Goal: Task Accomplishment & Management: Complete application form

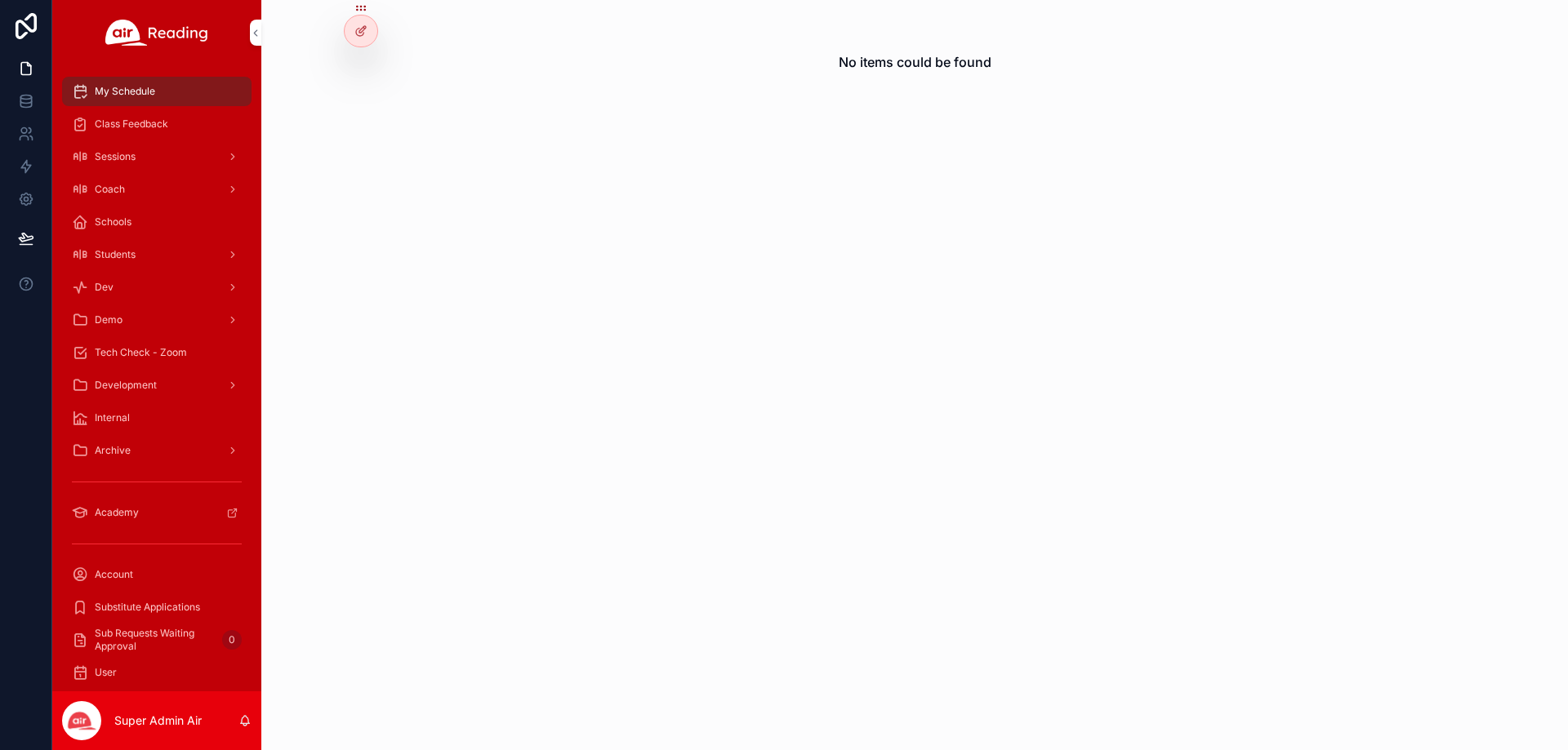
click at [133, 257] on span "Students" at bounding box center [115, 255] width 41 height 13
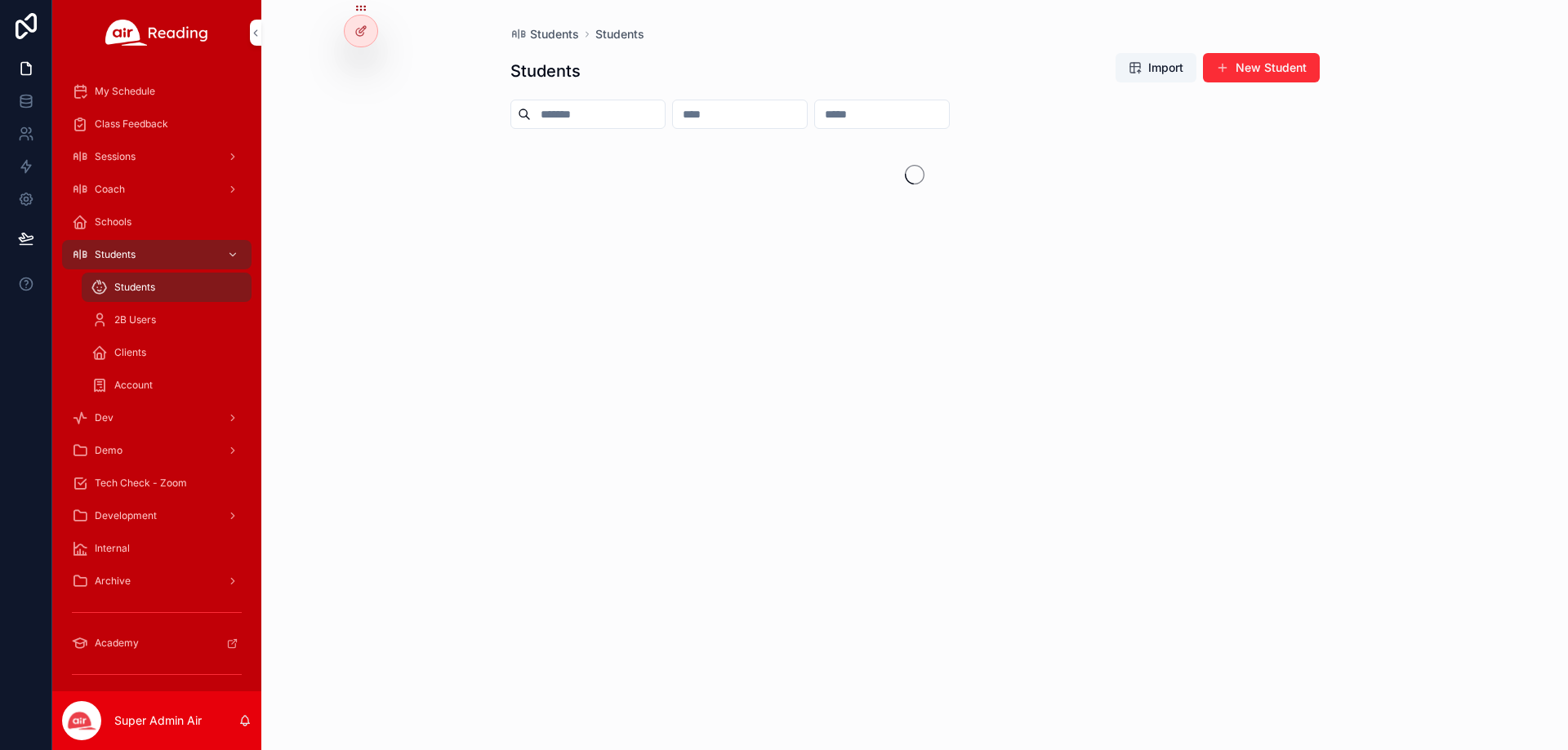
click at [641, 110] on input "scrollable content" at bounding box center [598, 114] width 134 height 23
paste input "********"
type input "********"
click at [672, 165] on span "[PERSON_NAME]" at bounding box center [640, 159] width 234 height 13
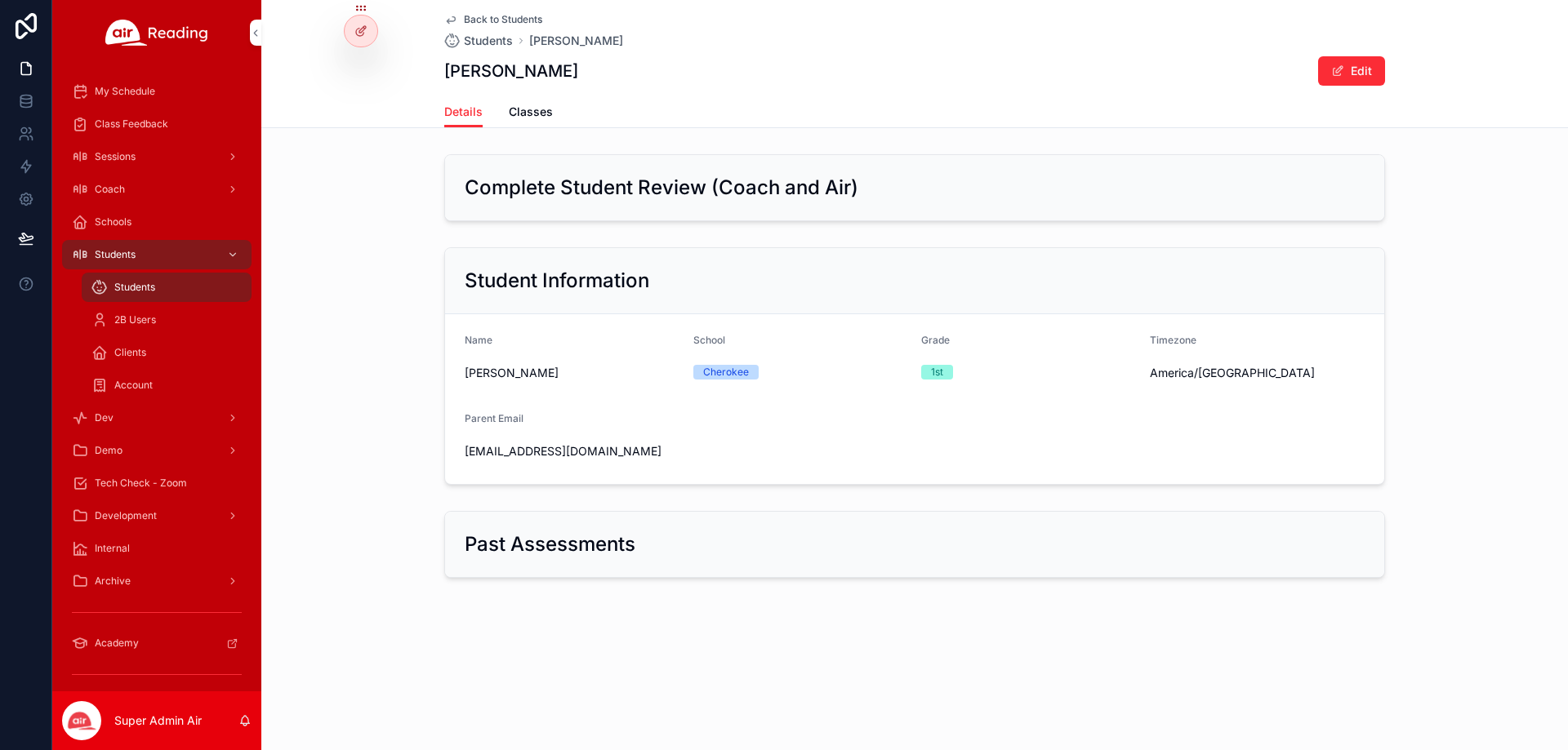
click at [537, 102] on link "Classes" at bounding box center [531, 113] width 44 height 32
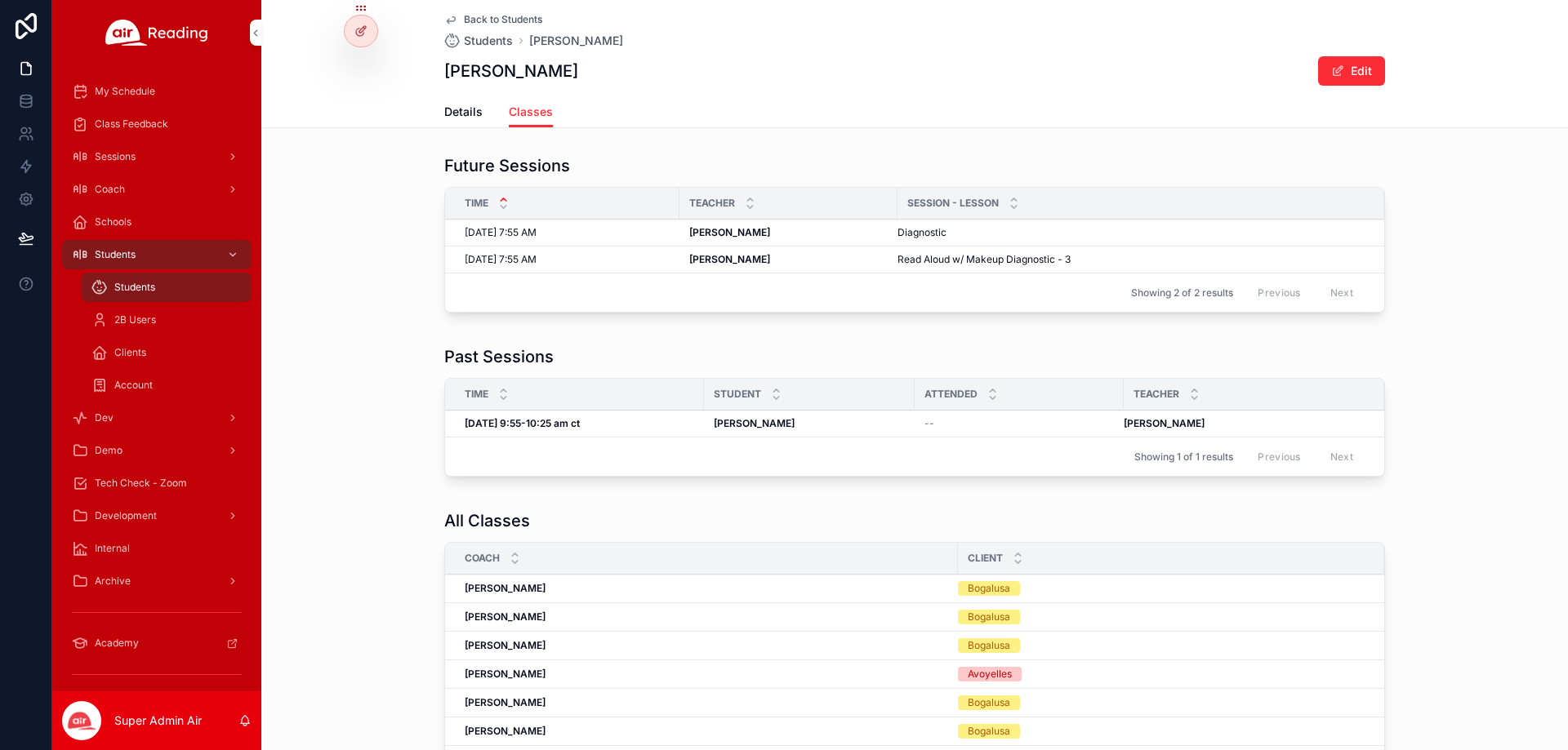
click at [768, 229] on div "[PERSON_NAME] [PERSON_NAME]" at bounding box center [788, 233] width 199 height 13
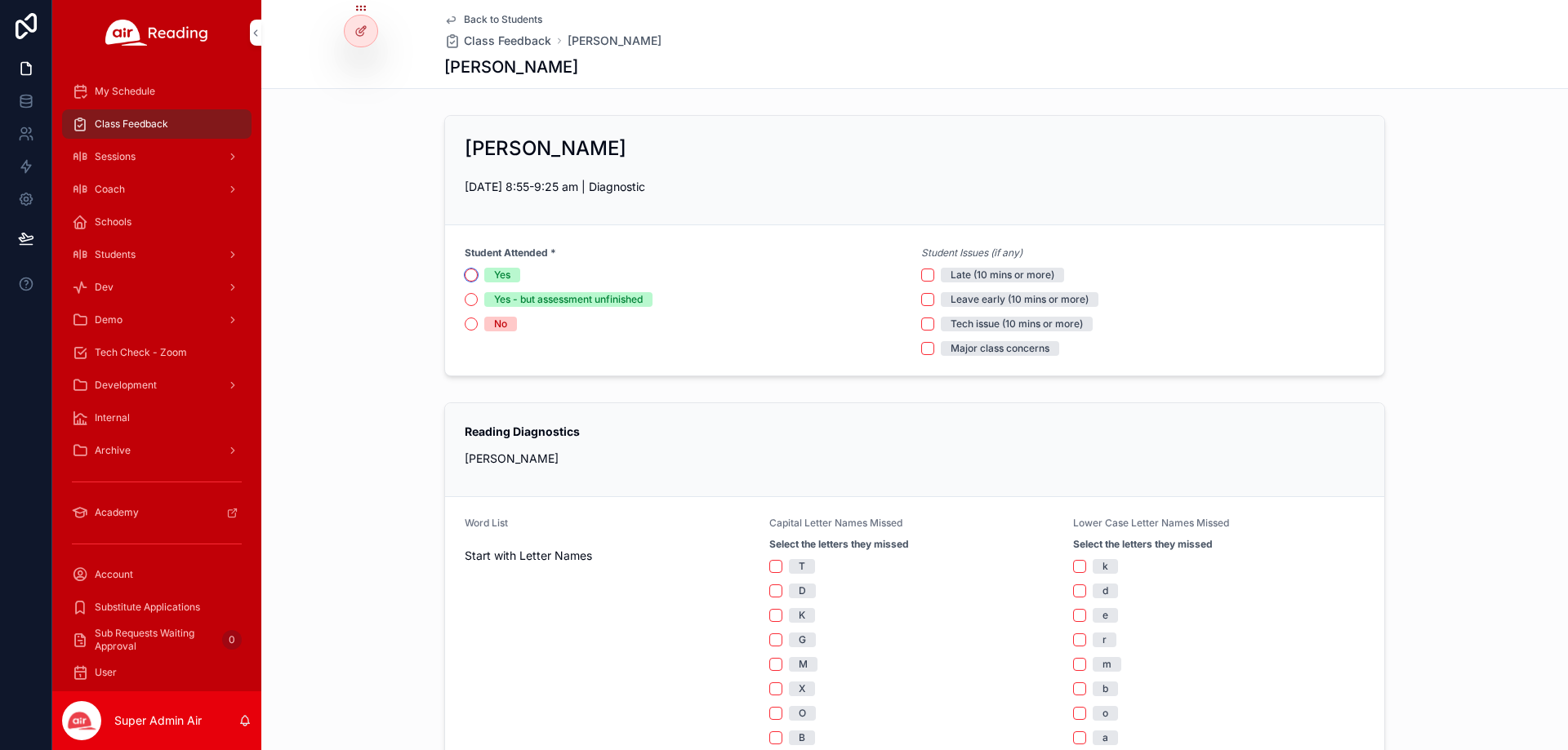
click at [468, 278] on button "Yes" at bounding box center [471, 275] width 13 height 13
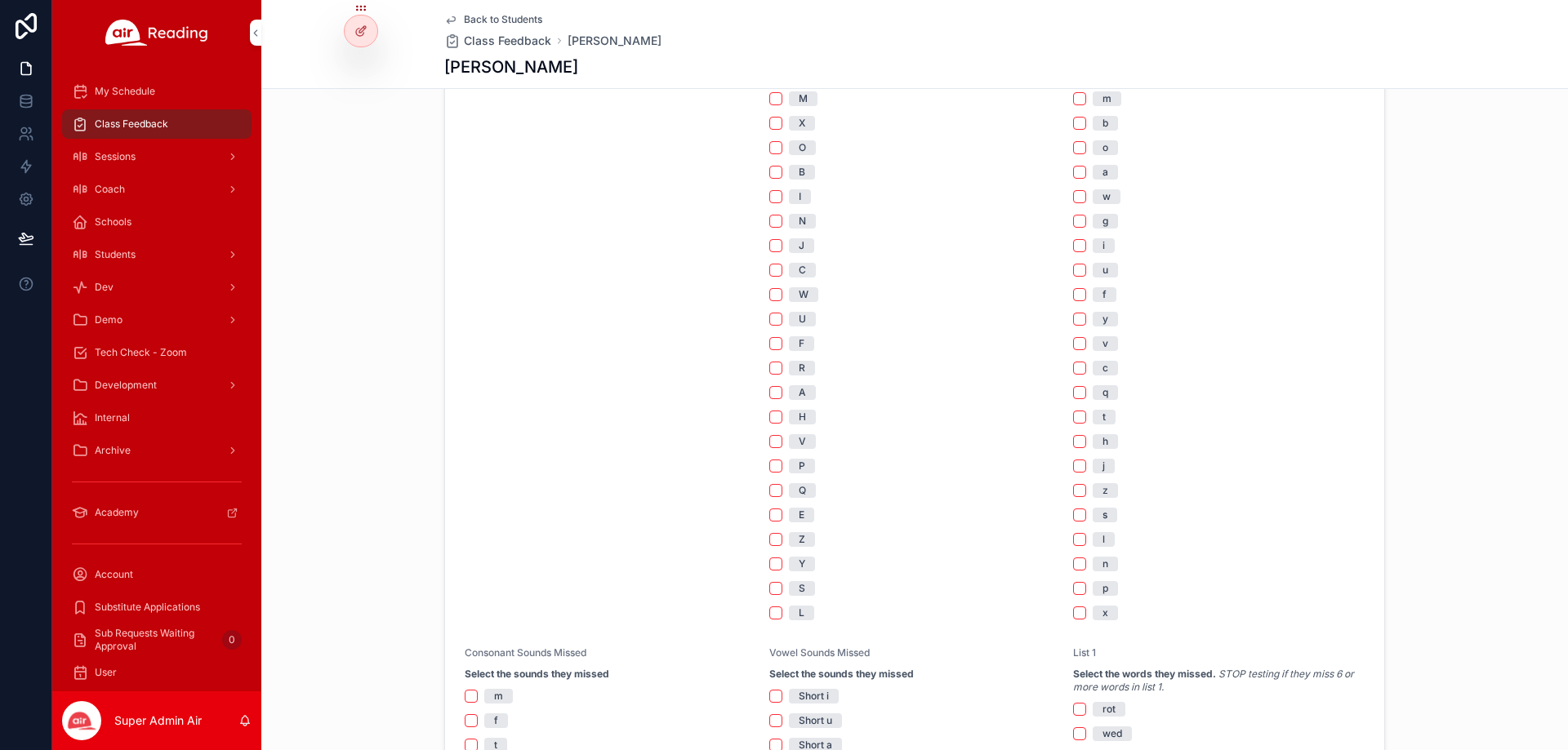
scroll to position [572, 0]
click at [771, 489] on button "Q" at bounding box center [776, 485] width 13 height 13
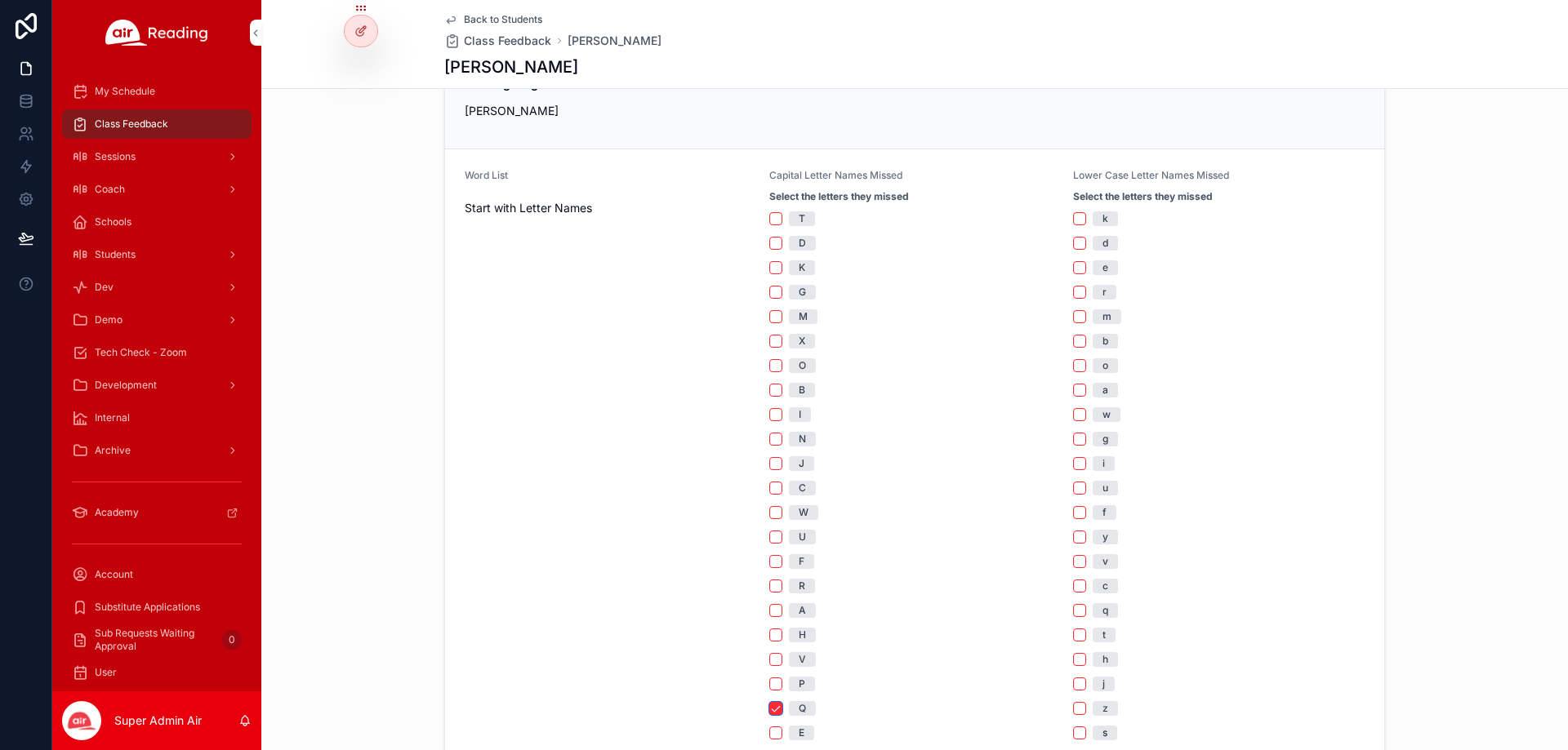
scroll to position [327, 0]
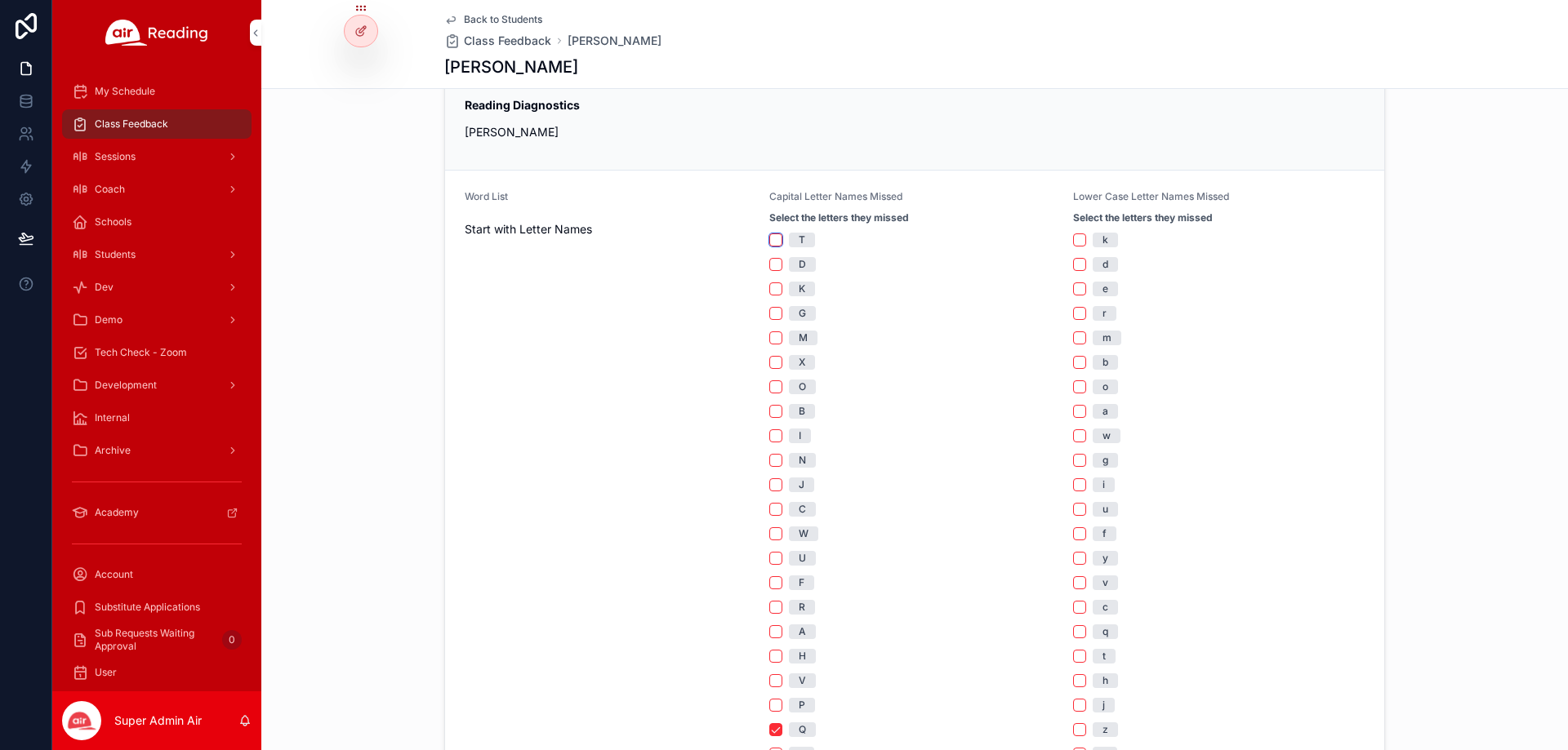
click at [771, 244] on button "T" at bounding box center [776, 240] width 13 height 13
click at [774, 237] on button "T" at bounding box center [776, 240] width 13 height 13
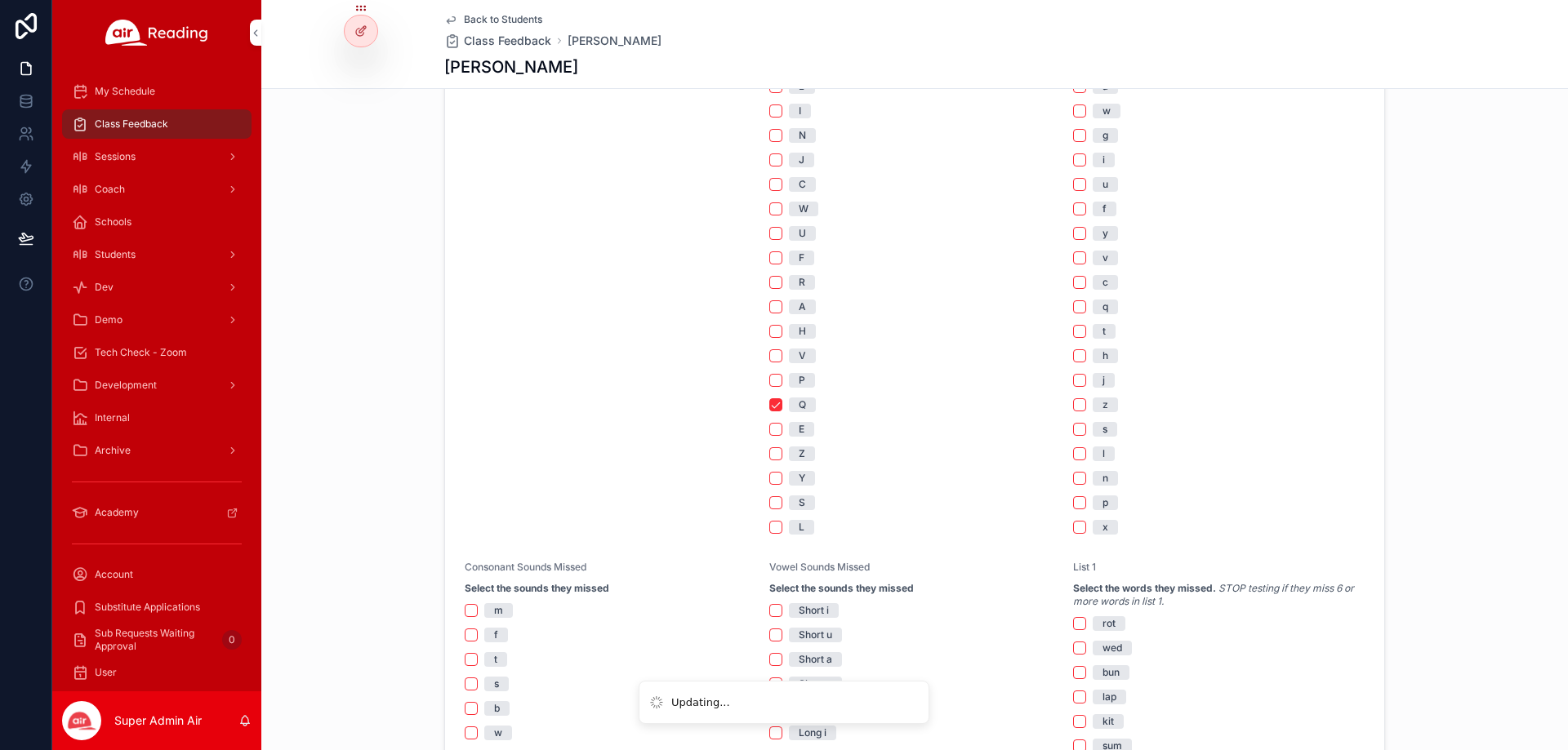
scroll to position [653, 0]
click at [770, 404] on button "Q" at bounding box center [776, 404] width 13 height 13
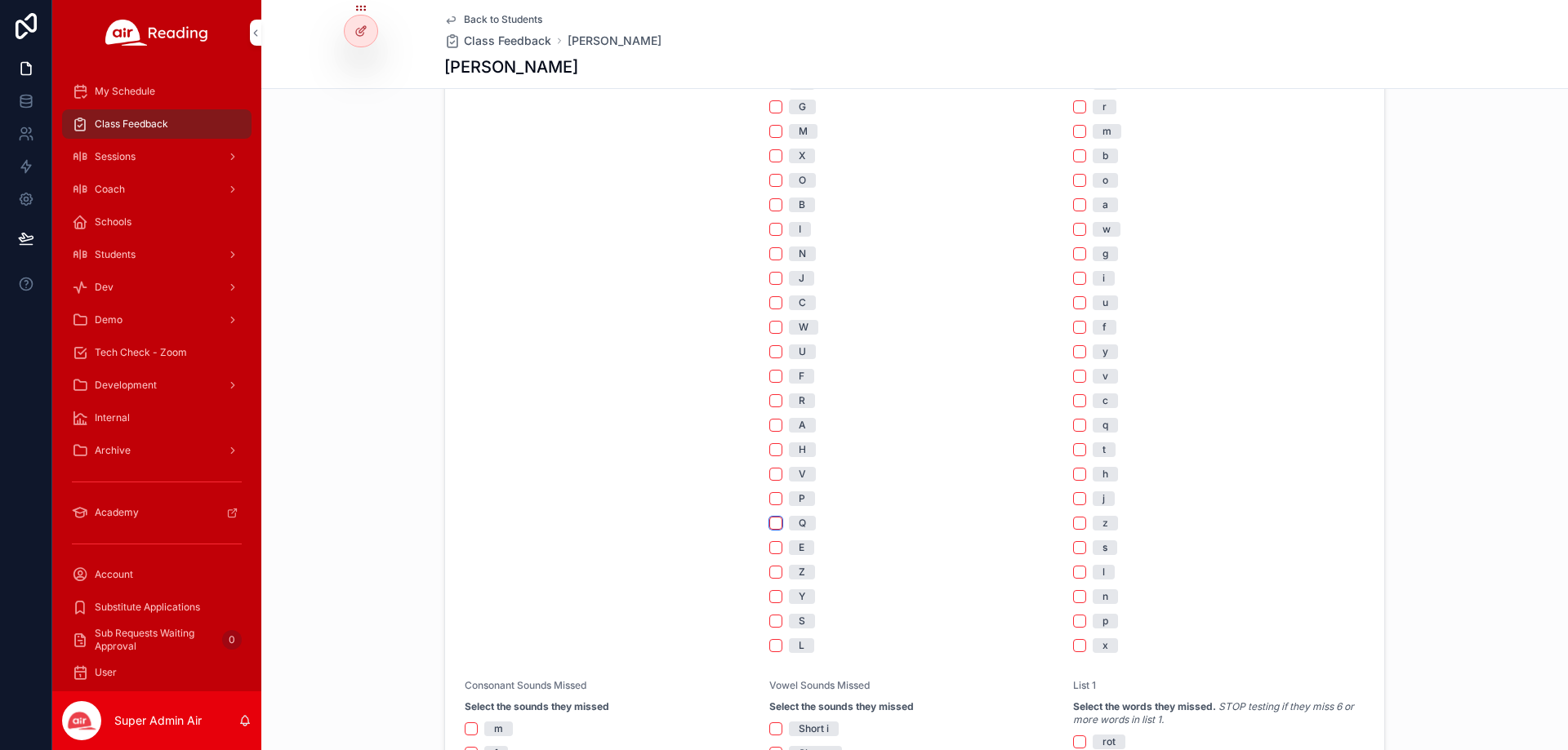
scroll to position [572, 0]
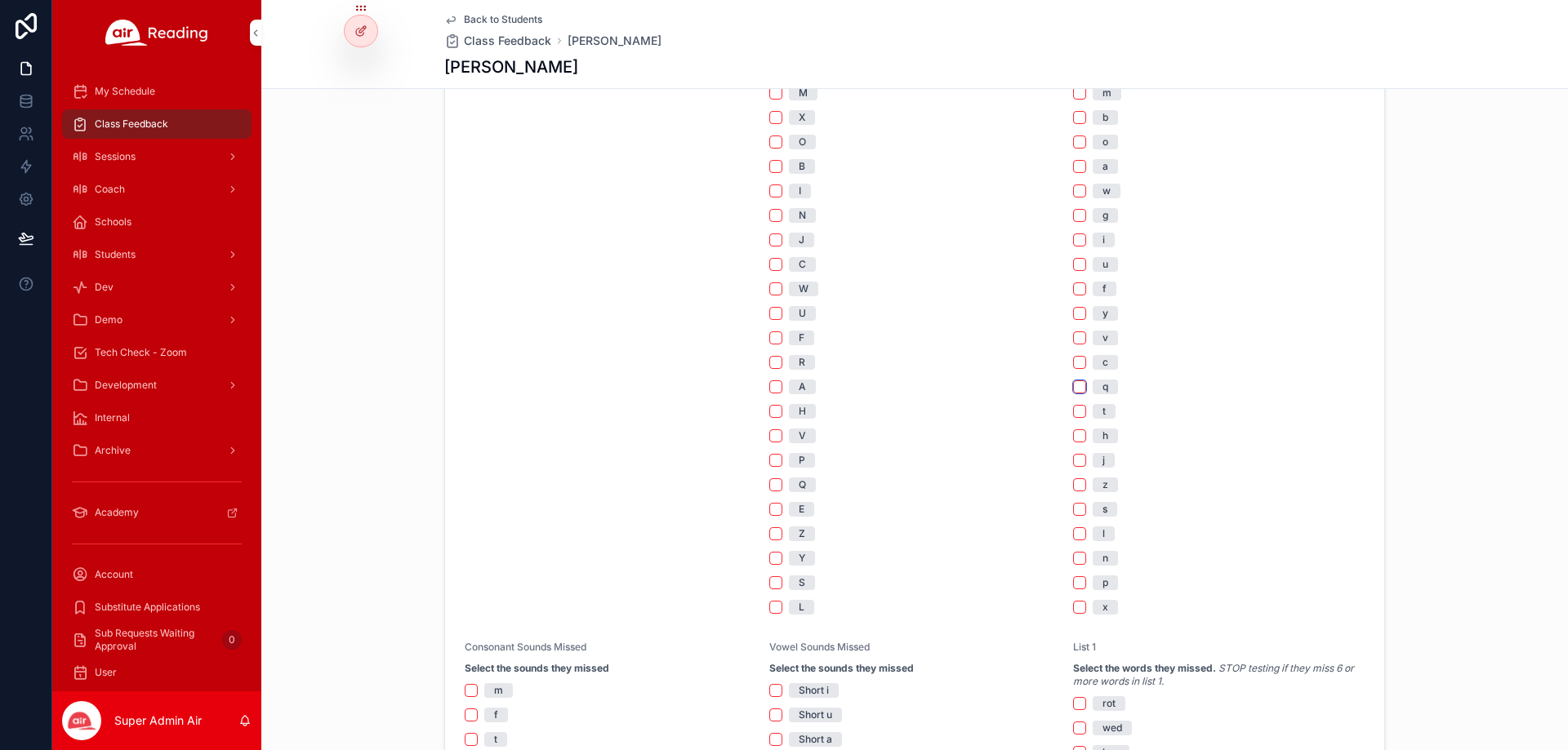
click at [1074, 388] on button "q" at bounding box center [1079, 387] width 13 height 13
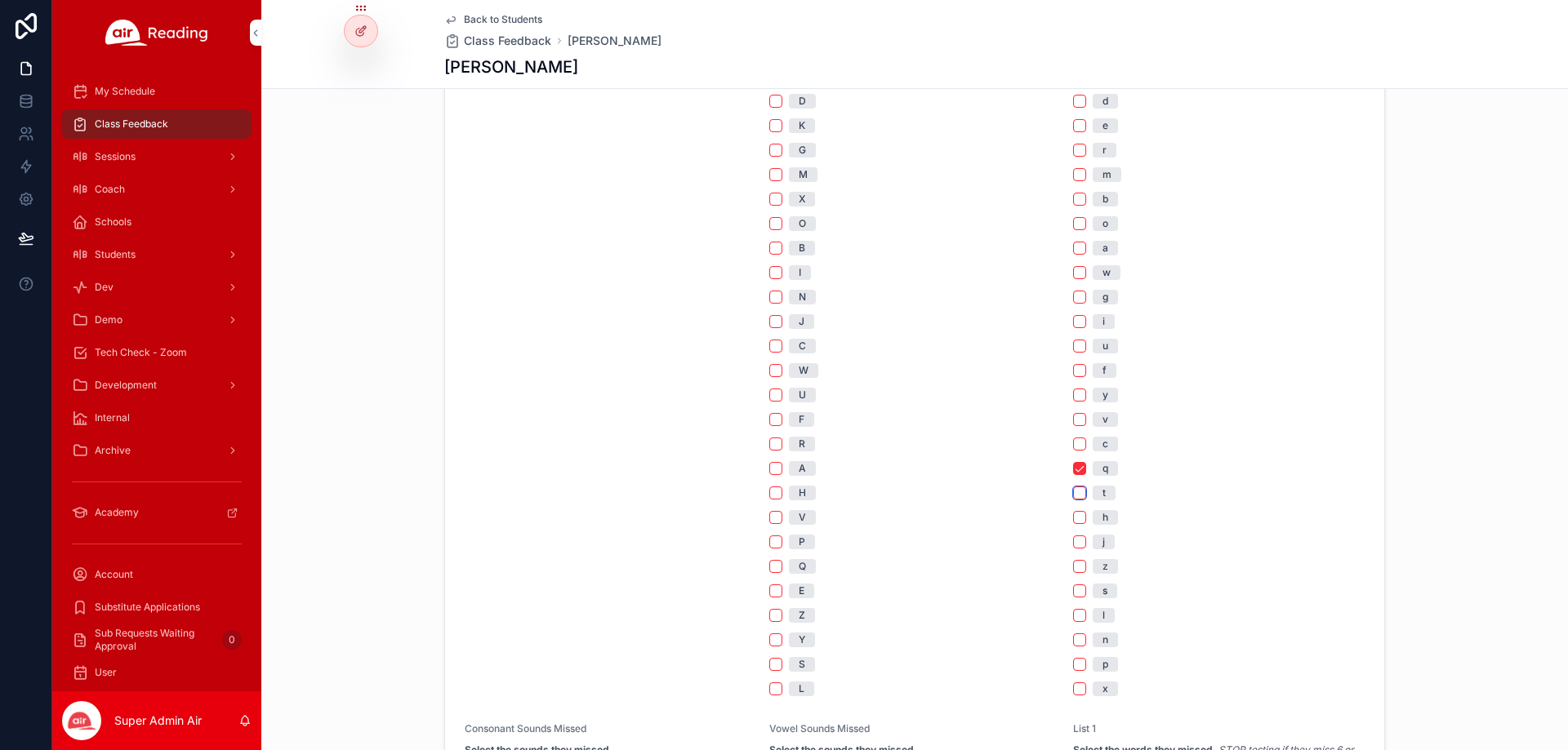
click at [1076, 492] on button "t" at bounding box center [1079, 493] width 13 height 13
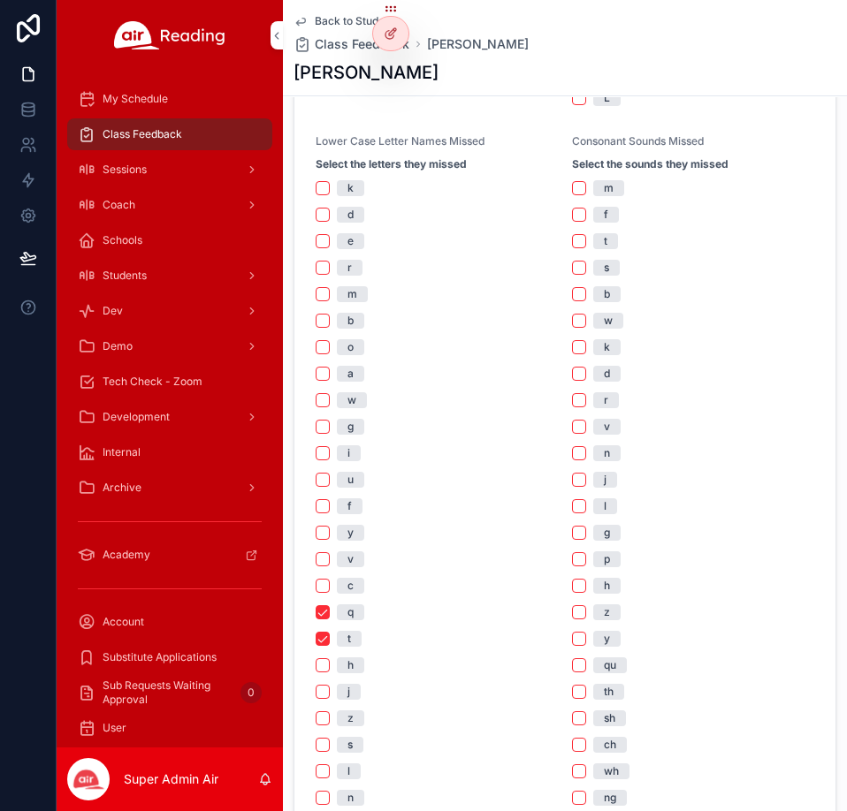
scroll to position [1149, 0]
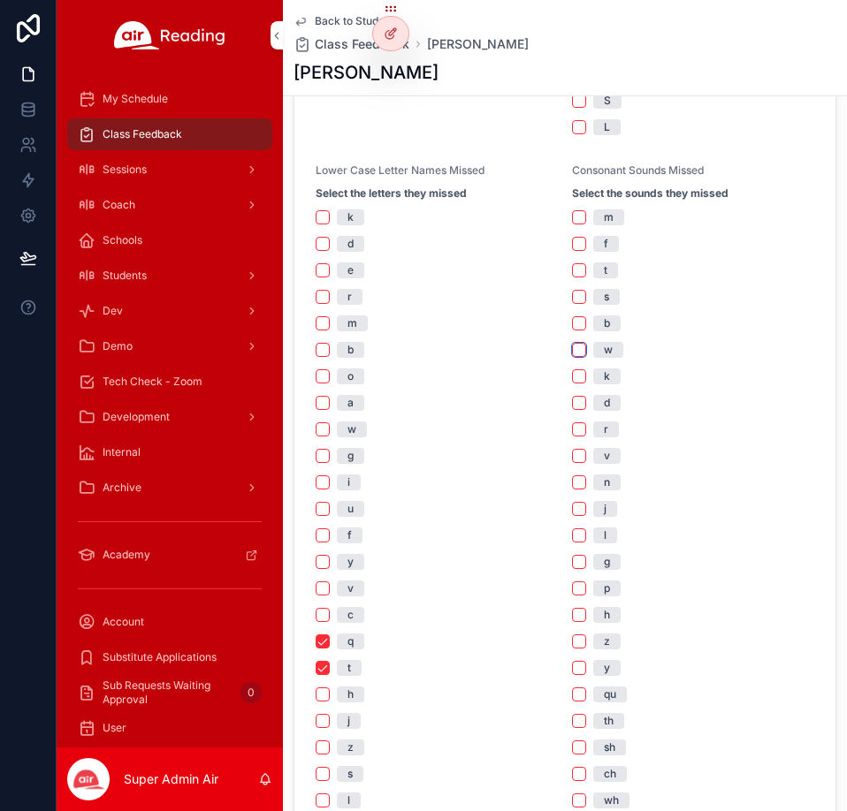
click at [572, 344] on button "w" at bounding box center [579, 350] width 14 height 14
click at [578, 450] on button "v" at bounding box center [579, 456] width 14 height 14
click at [572, 561] on button "g" at bounding box center [579, 562] width 14 height 14
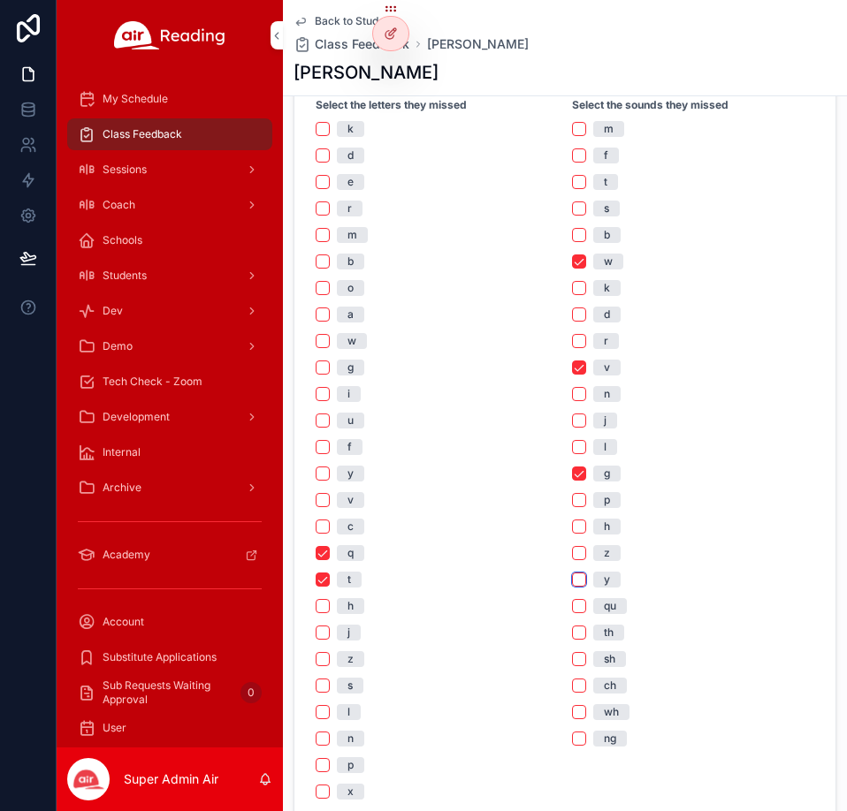
click at [572, 573] on button "y" at bounding box center [579, 580] width 14 height 14
click at [572, 604] on button "qu" at bounding box center [579, 606] width 14 height 14
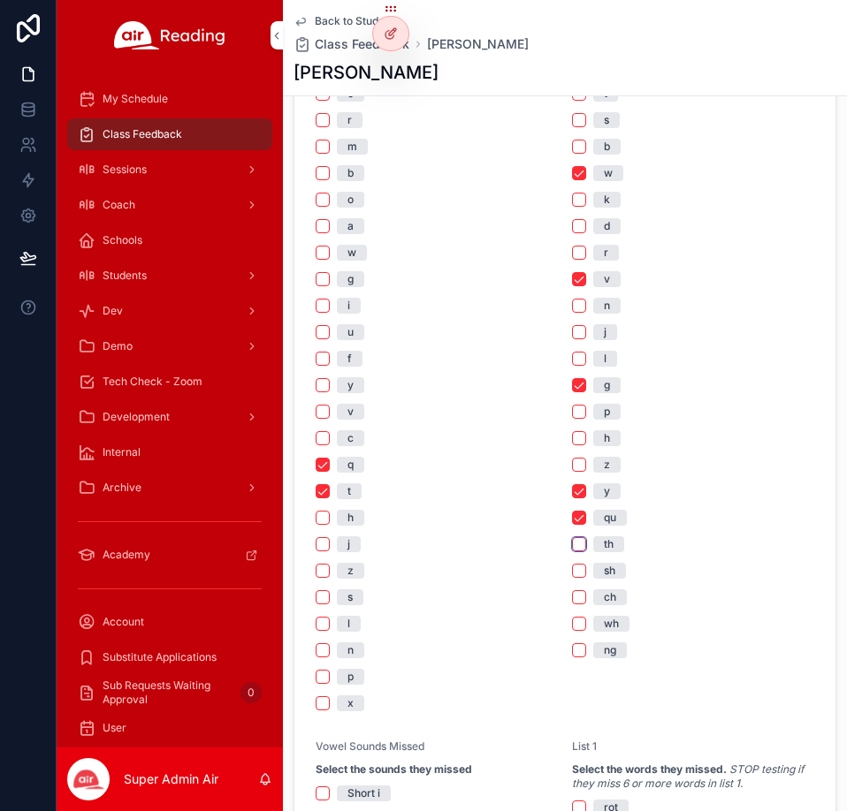
click at [572, 542] on button "th" at bounding box center [579, 544] width 14 height 14
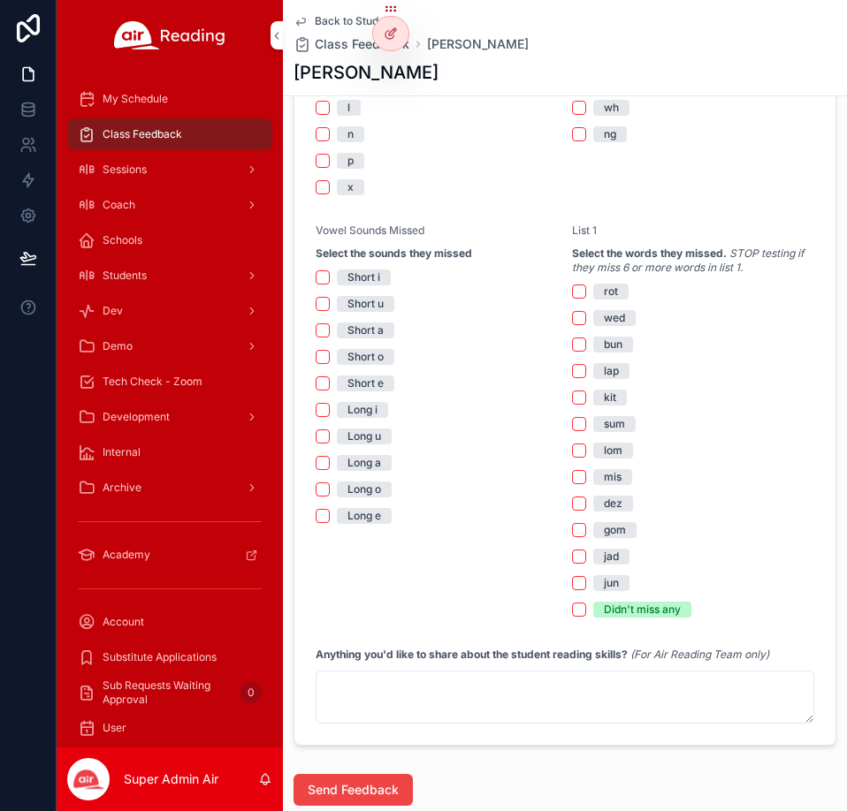
scroll to position [1856, 0]
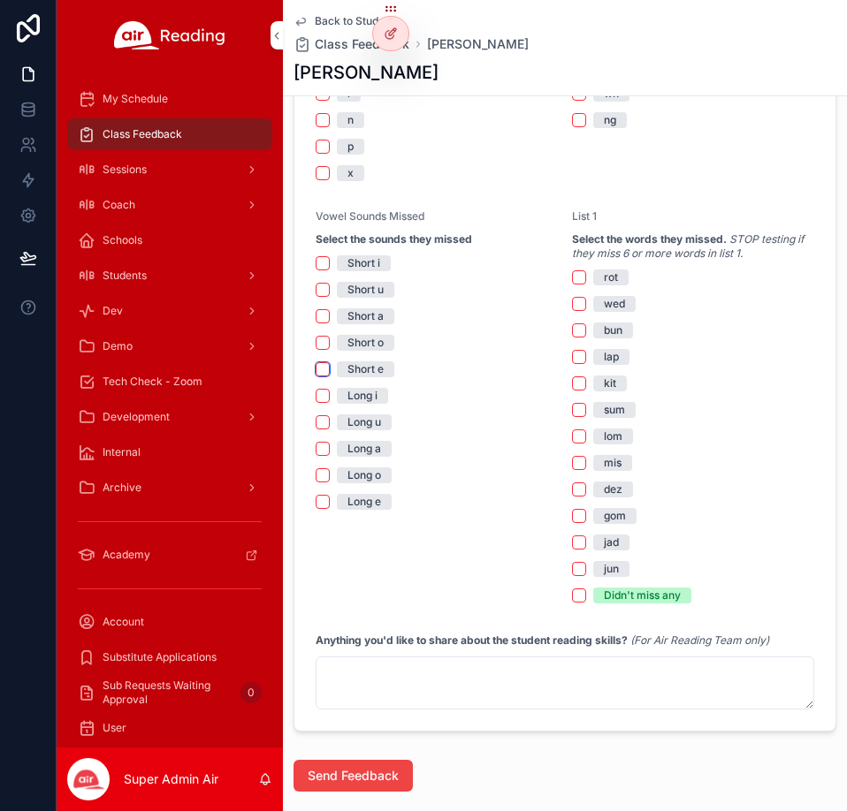
click at [321, 376] on button "Short e" at bounding box center [323, 369] width 14 height 14
click at [325, 480] on button "Long o" at bounding box center [323, 475] width 14 height 14
click at [317, 506] on button "Long e" at bounding box center [323, 502] width 14 height 14
click at [576, 310] on button "wed" at bounding box center [579, 304] width 14 height 14
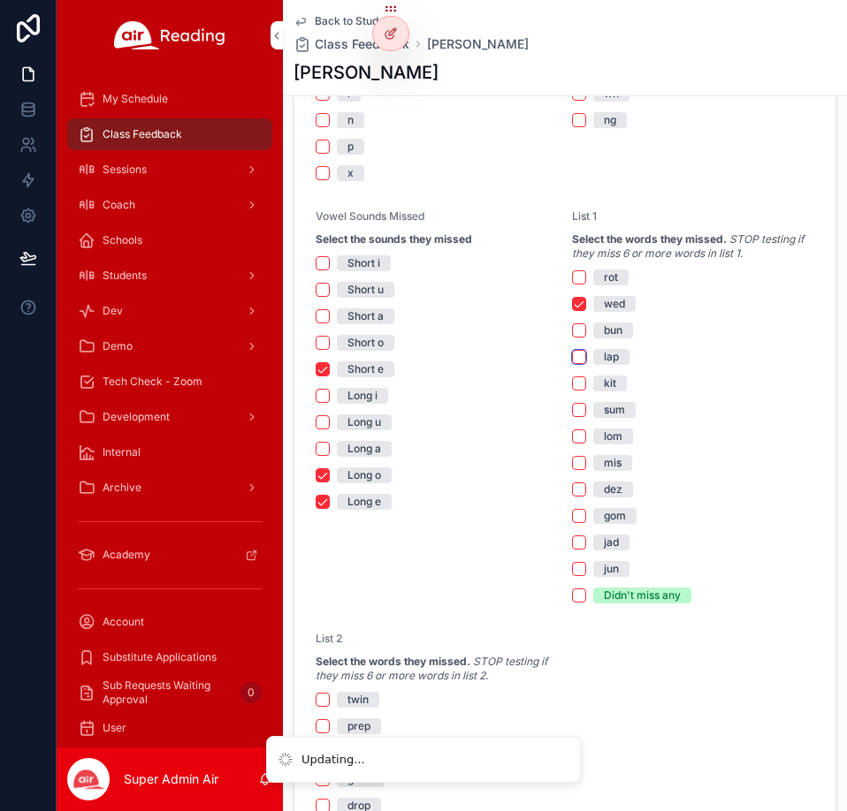
click at [572, 357] on button "lap" at bounding box center [579, 357] width 14 height 14
click at [575, 383] on button "kit" at bounding box center [579, 384] width 14 height 14
click at [573, 409] on button "sum" at bounding box center [579, 410] width 14 height 14
click at [576, 435] on button "lom" at bounding box center [579, 437] width 14 height 14
click at [572, 461] on button "mis" at bounding box center [579, 463] width 14 height 14
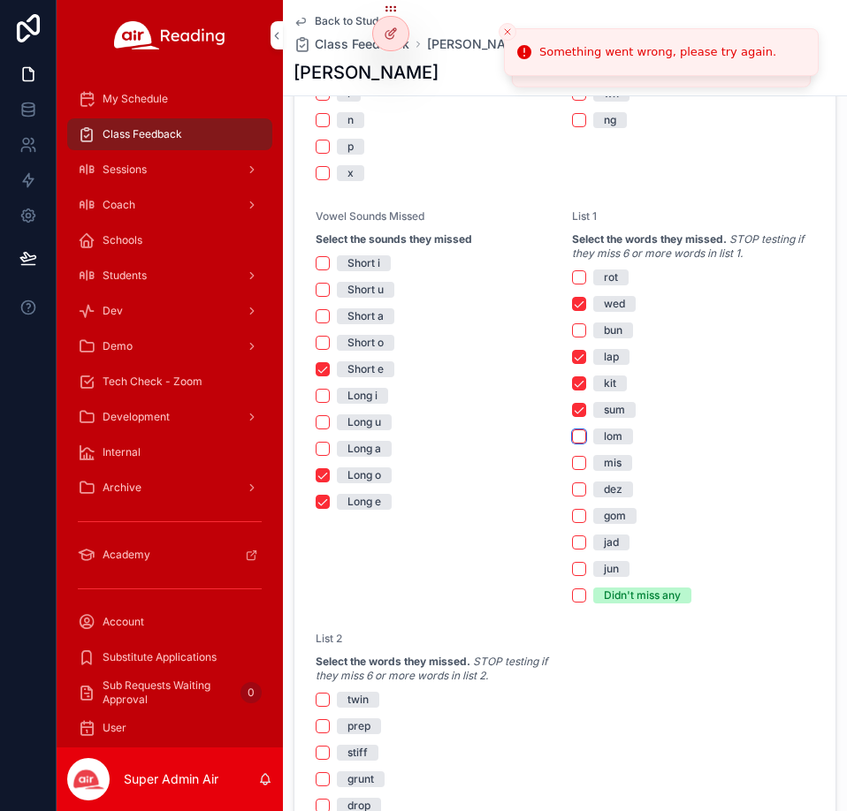
click at [572, 441] on button "lom" at bounding box center [579, 437] width 14 height 14
click at [572, 438] on button "lom" at bounding box center [579, 437] width 14 height 14
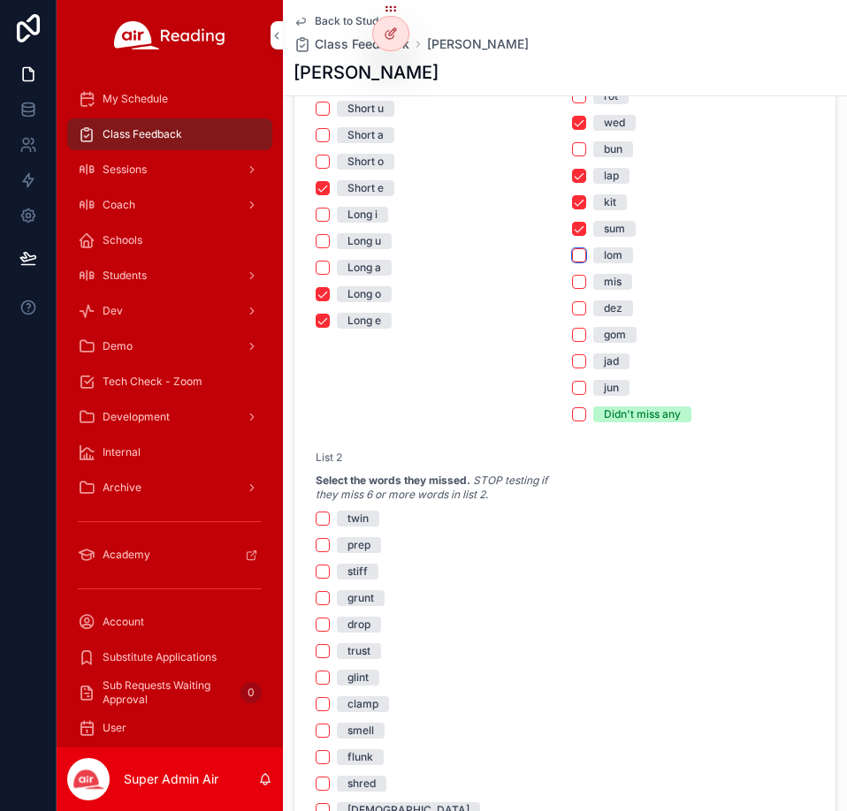
scroll to position [1945, 0]
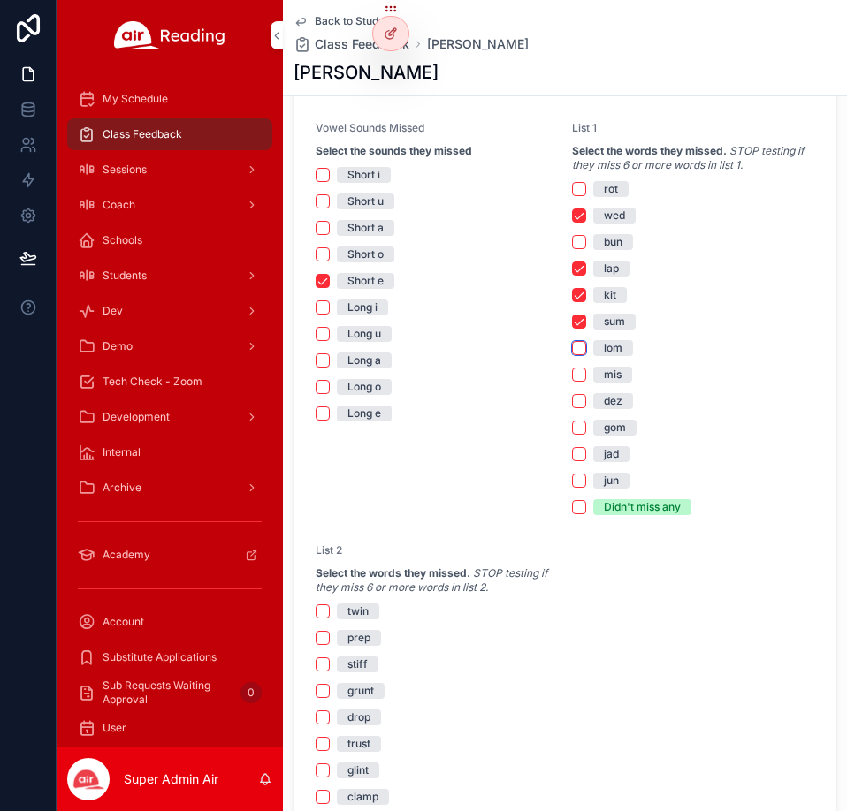
click at [573, 347] on button "lom" at bounding box center [579, 348] width 14 height 14
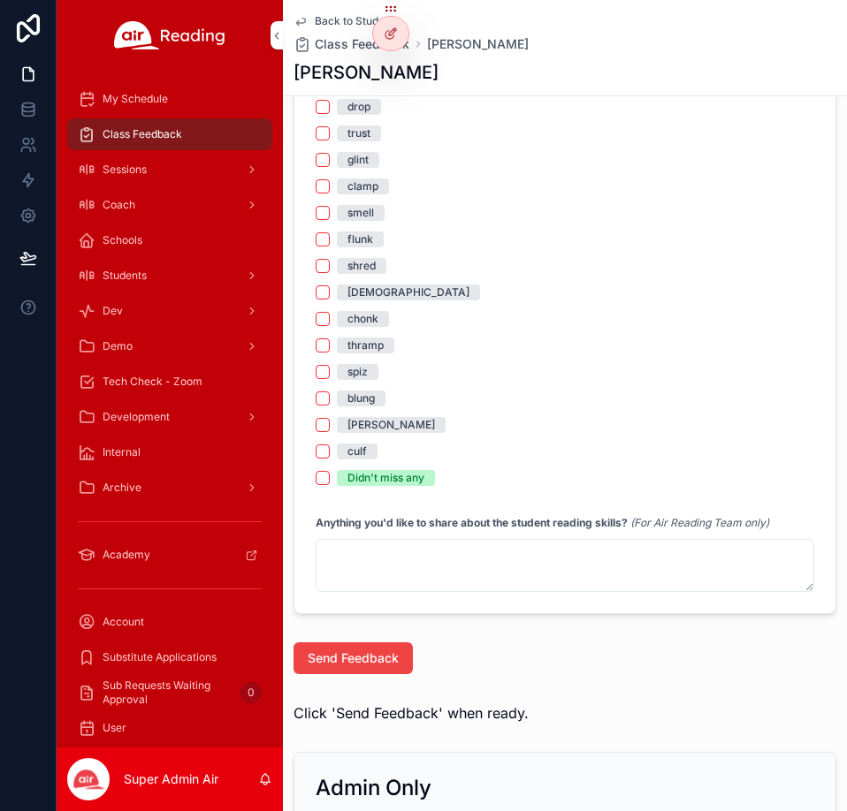
scroll to position [2652, 0]
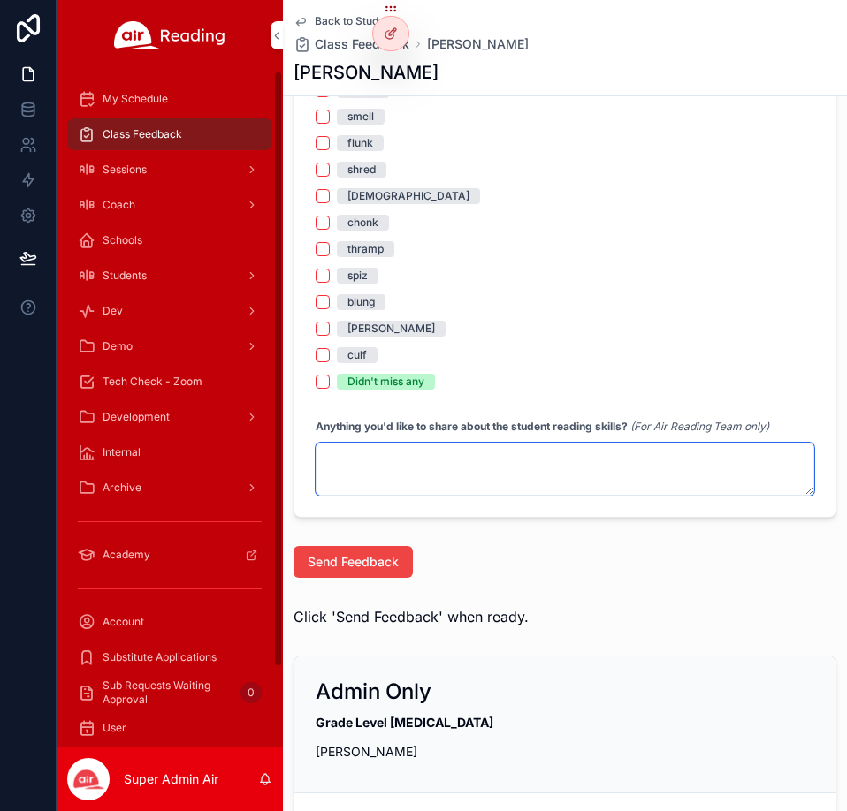
click at [385, 455] on textarea "scrollable content" at bounding box center [565, 469] width 499 height 53
paste textarea "**********"
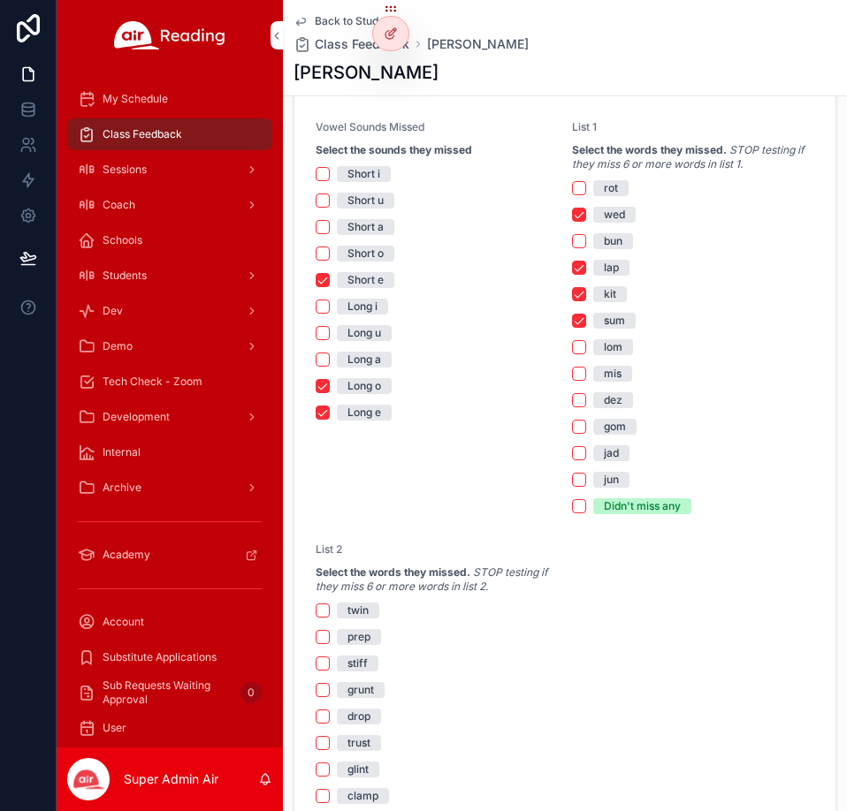
scroll to position [1945, 0]
type textarea "**********"
click at [572, 399] on button "dez" at bounding box center [579, 401] width 14 height 14
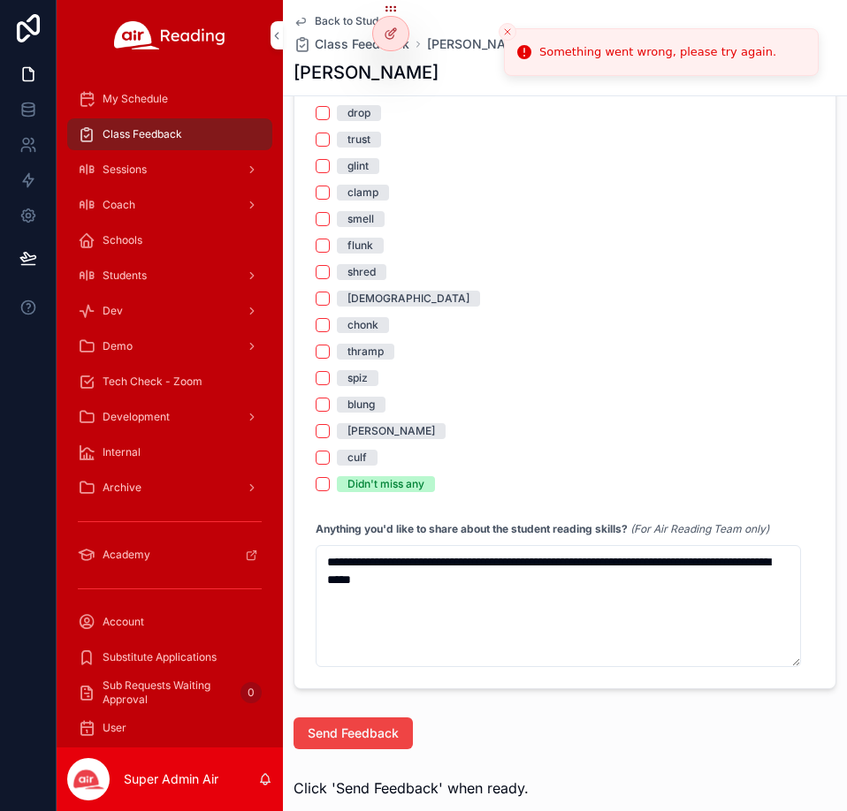
scroll to position [2563, 0]
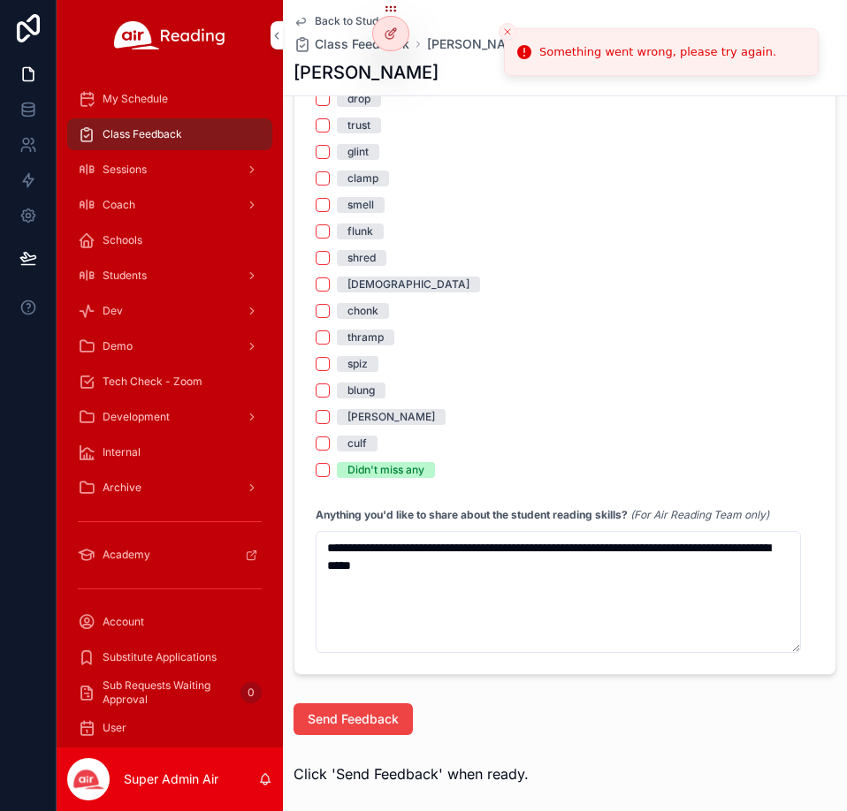
click at [382, 720] on span "Send Feedback" at bounding box center [353, 720] width 91 height 18
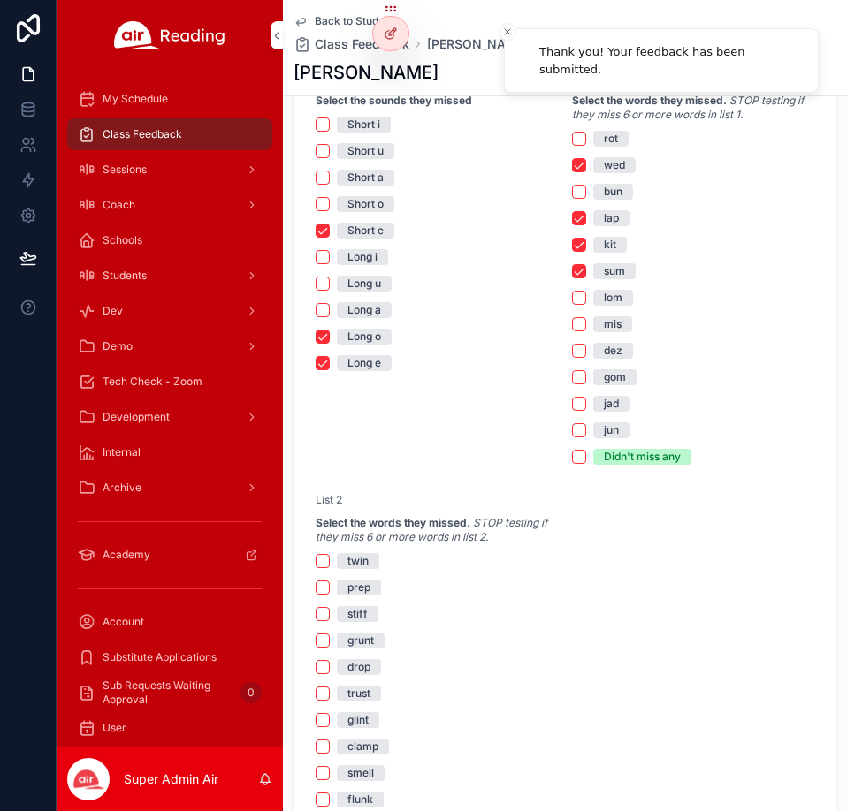
scroll to position [1945, 0]
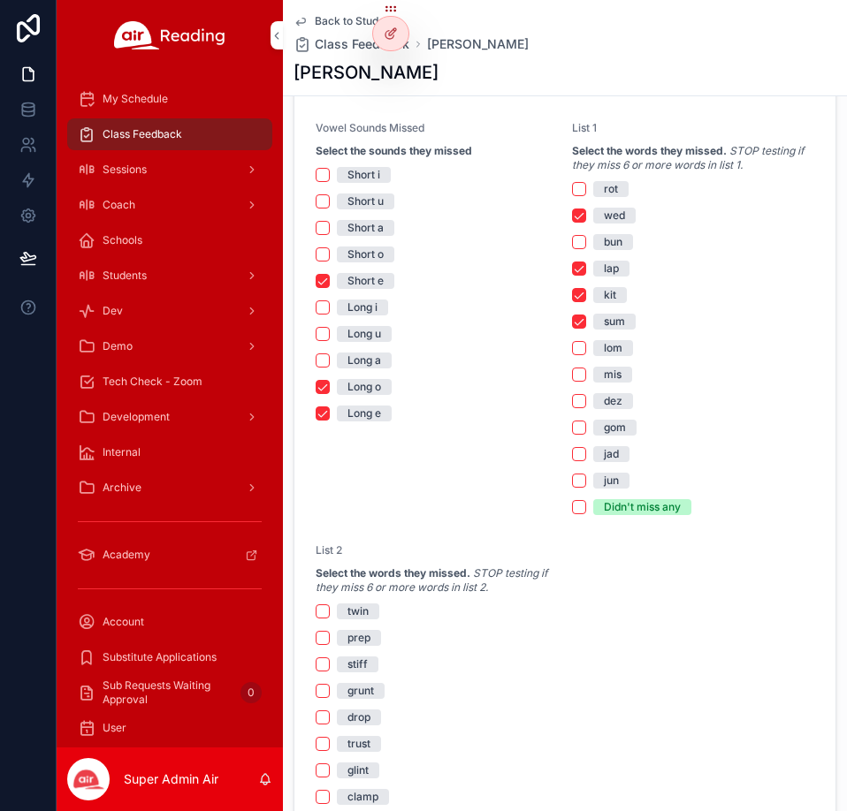
click at [580, 348] on div "lom" at bounding box center [693, 348] width 242 height 16
click at [572, 348] on button "lom" at bounding box center [579, 348] width 14 height 14
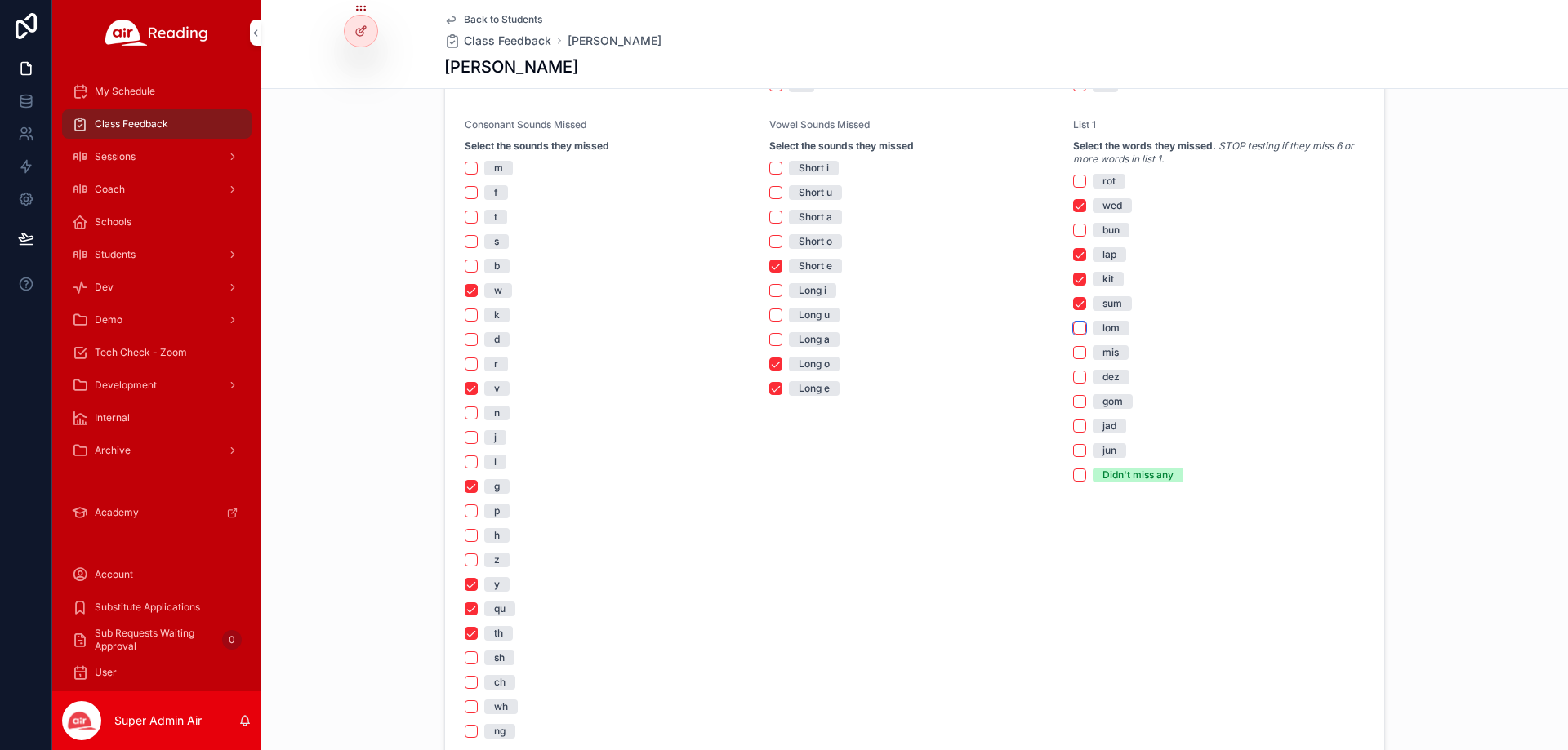
scroll to position [1101, 0]
click at [1075, 324] on button "lom" at bounding box center [1079, 321] width 13 height 13
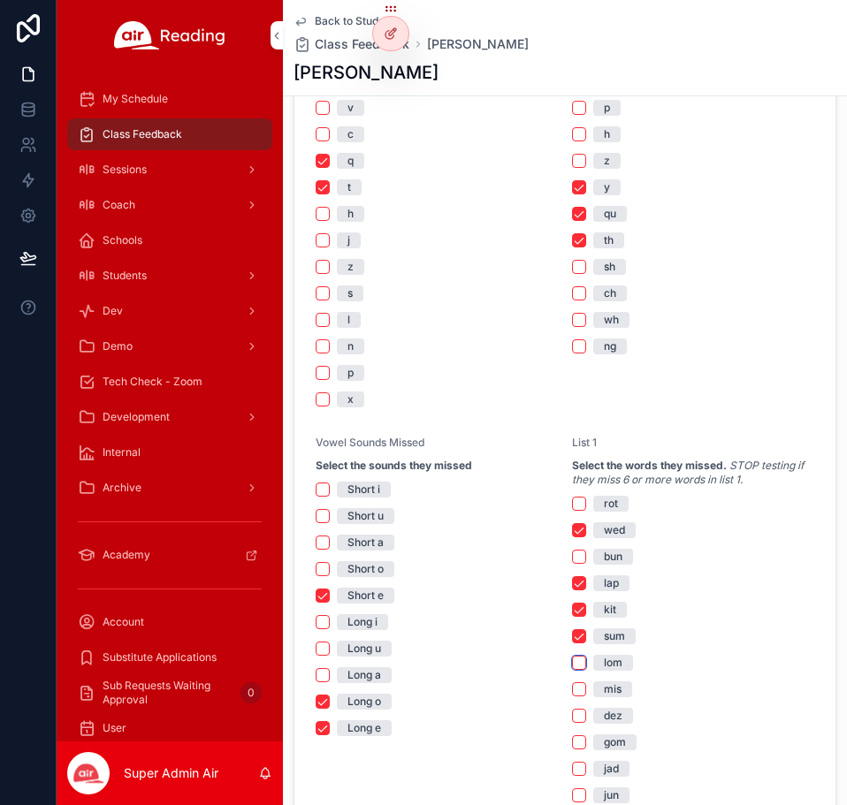
scroll to position [1839, 0]
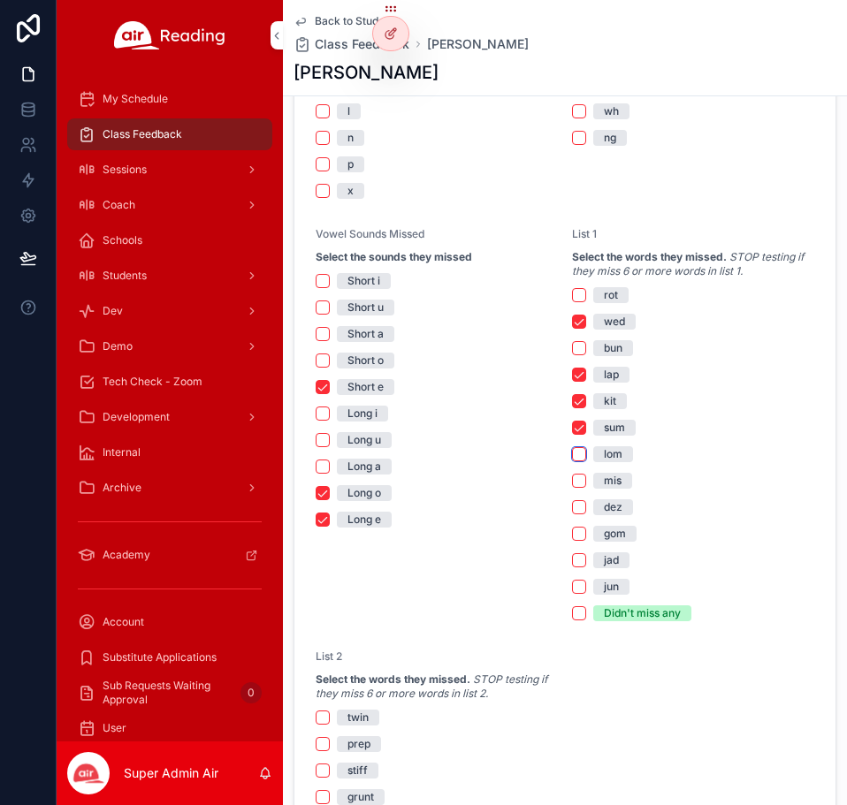
click at [579, 452] on button "lom" at bounding box center [579, 454] width 14 height 14
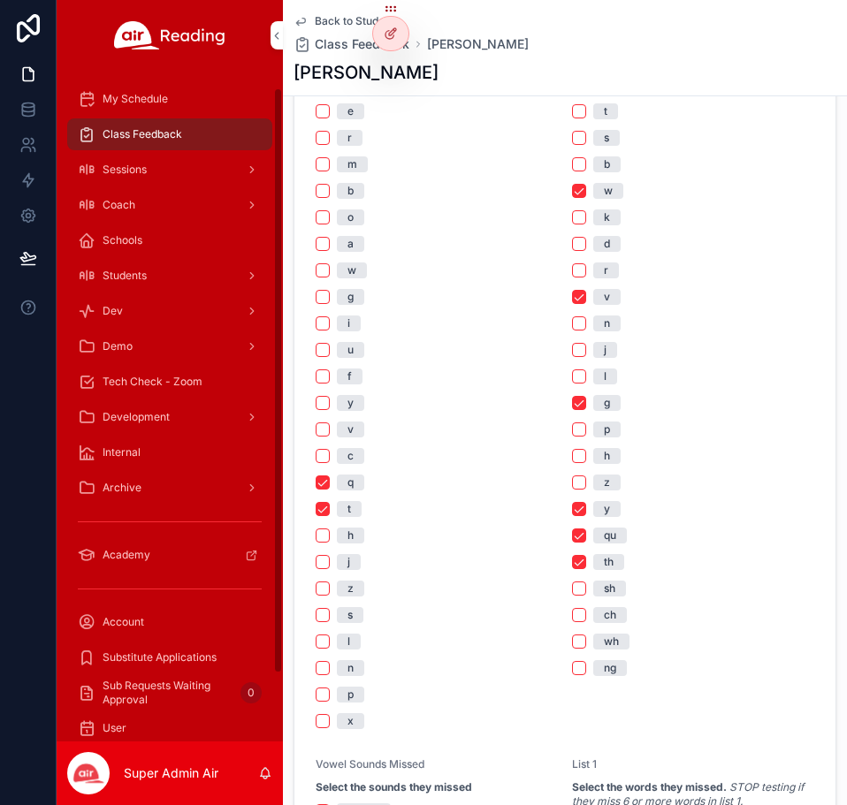
scroll to position [96, 0]
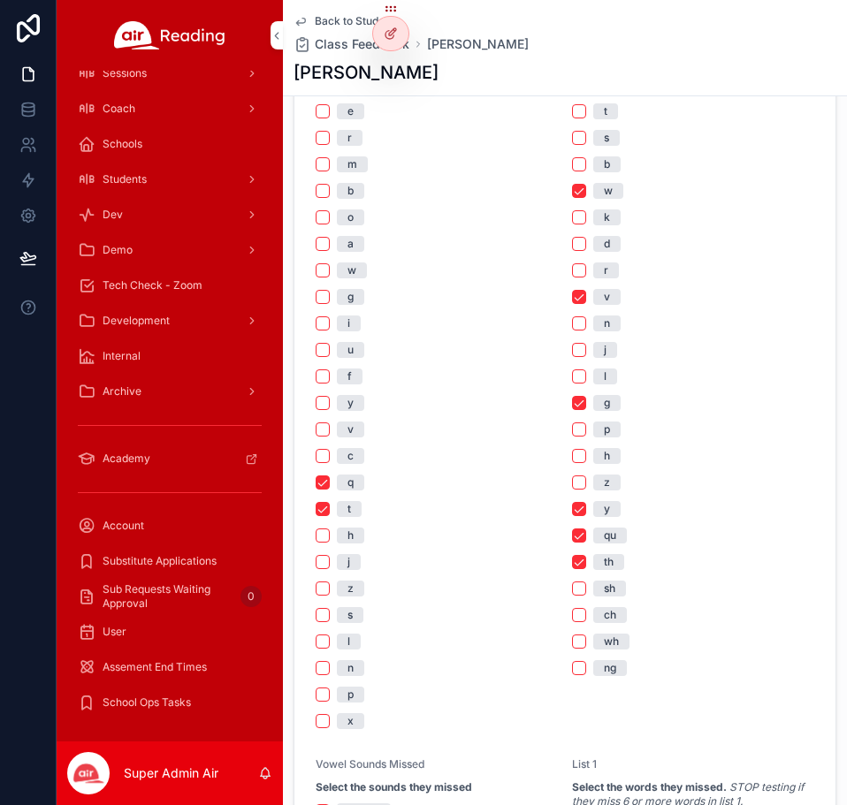
click at [164, 174] on div "Students" at bounding box center [170, 179] width 184 height 28
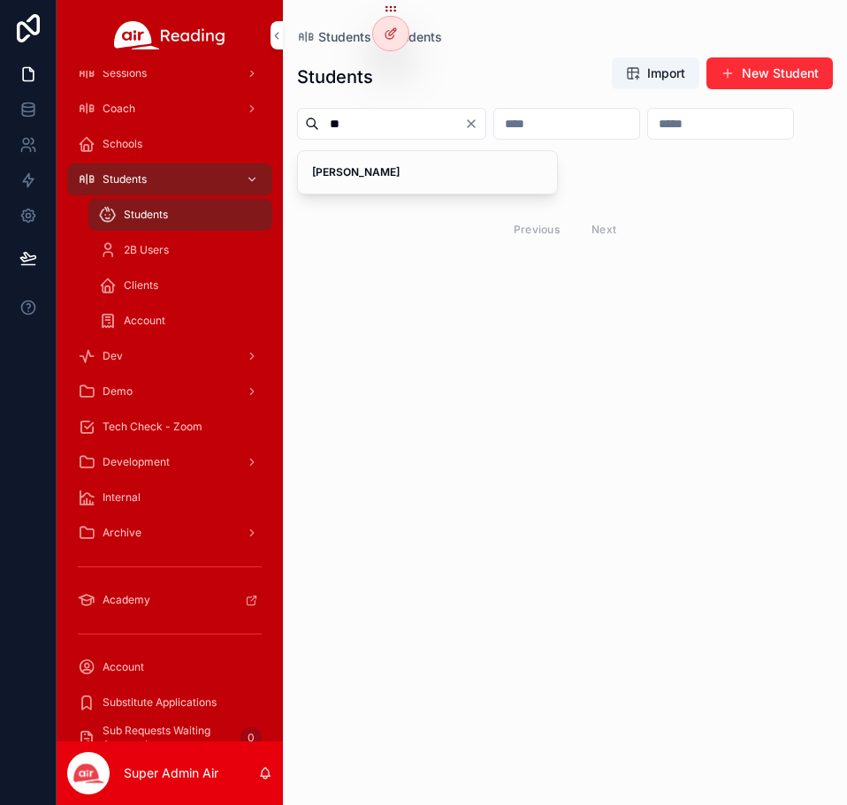
type input "*"
type input "********"
click at [360, 194] on div "[PERSON_NAME]" at bounding box center [427, 172] width 259 height 42
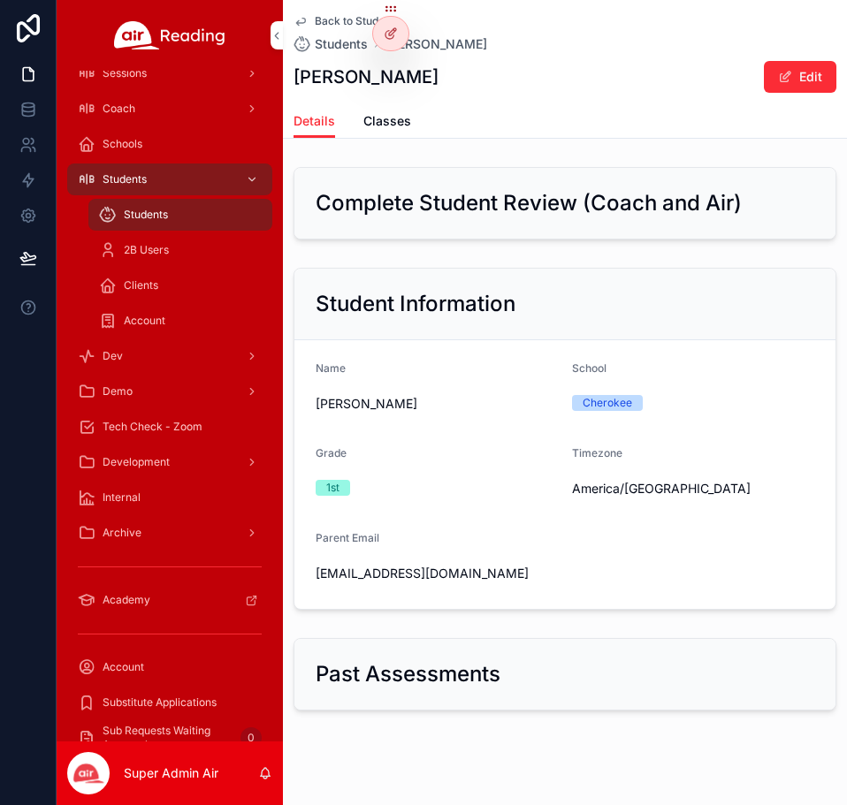
click at [371, 127] on span "Classes" at bounding box center [387, 121] width 48 height 18
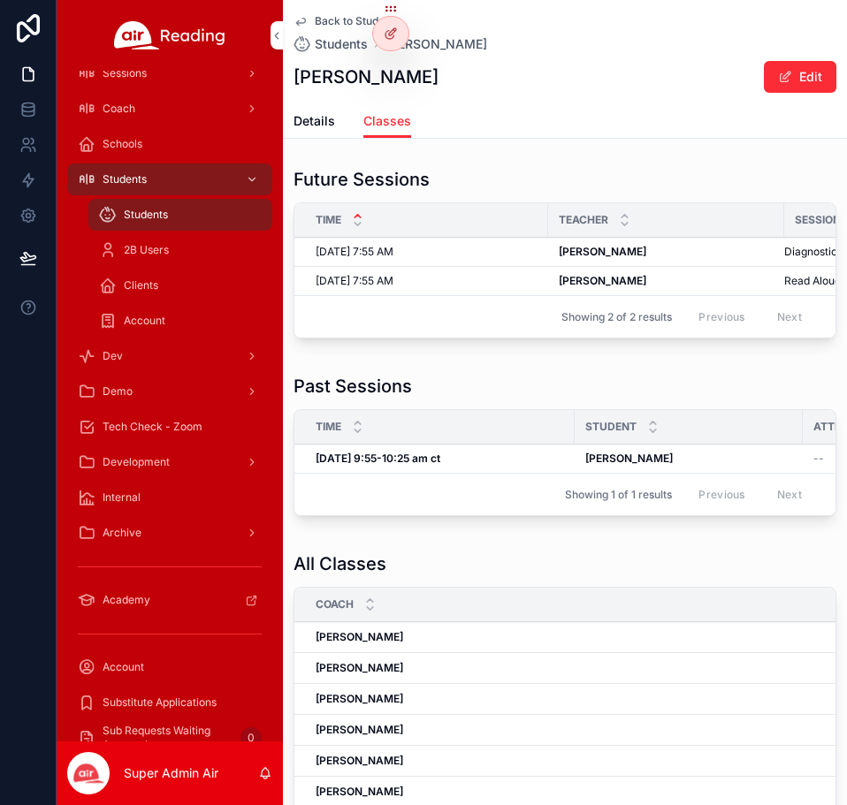
click at [481, 250] on div "[DATE] 7:55 AM [DATE] 7:55 AM" at bounding box center [427, 252] width 222 height 14
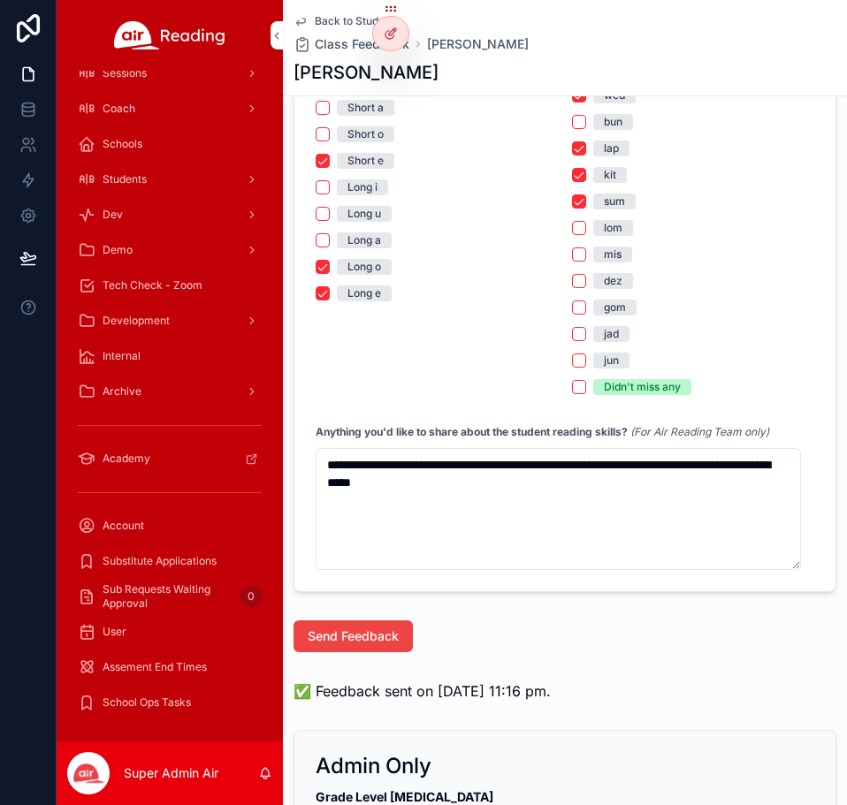
scroll to position [2033, 0]
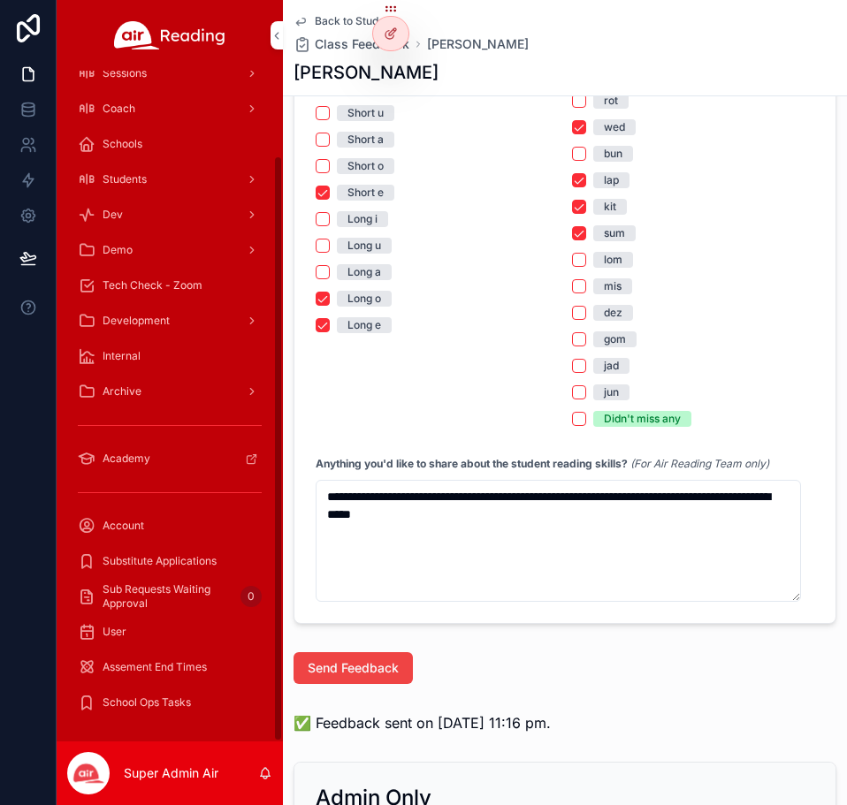
click at [147, 172] on span "Students" at bounding box center [125, 179] width 44 height 14
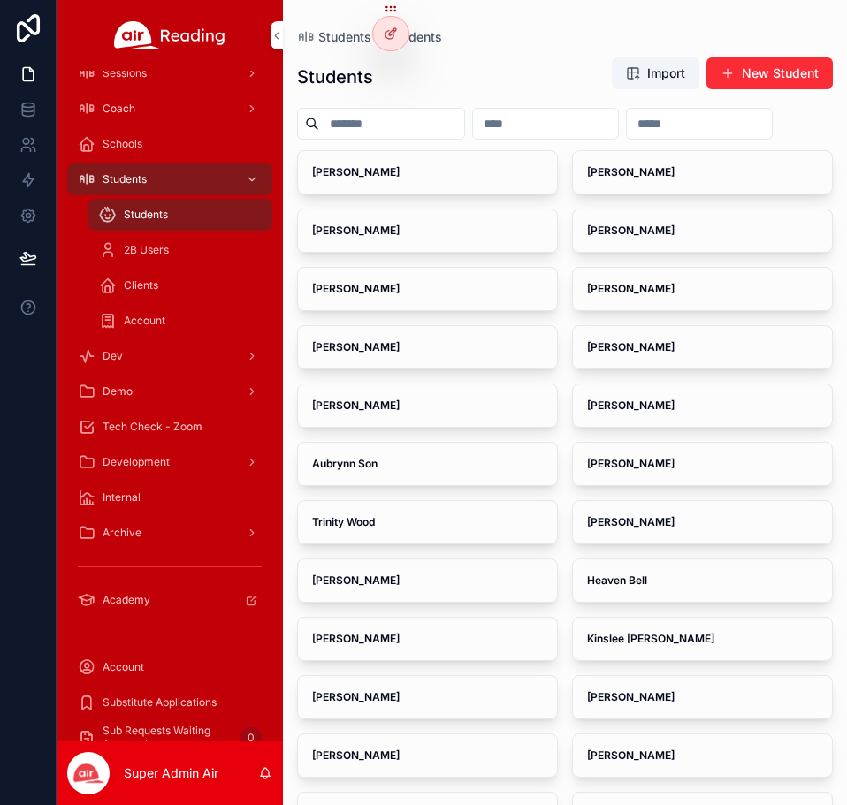
paste input "**********"
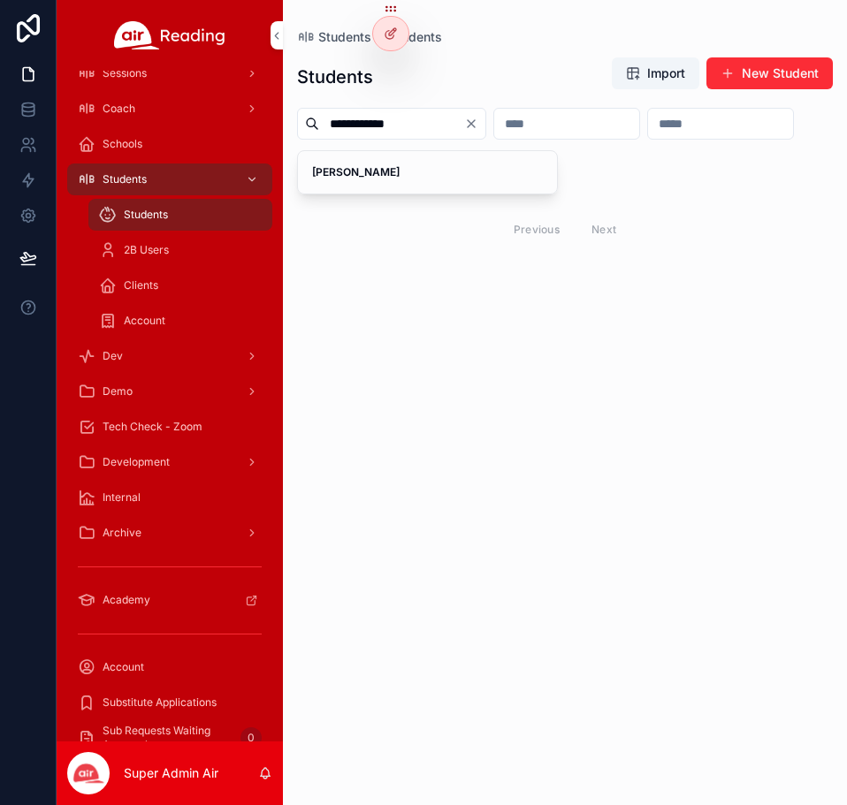
type input "**********"
click at [445, 179] on span "[PERSON_NAME]" at bounding box center [427, 172] width 231 height 14
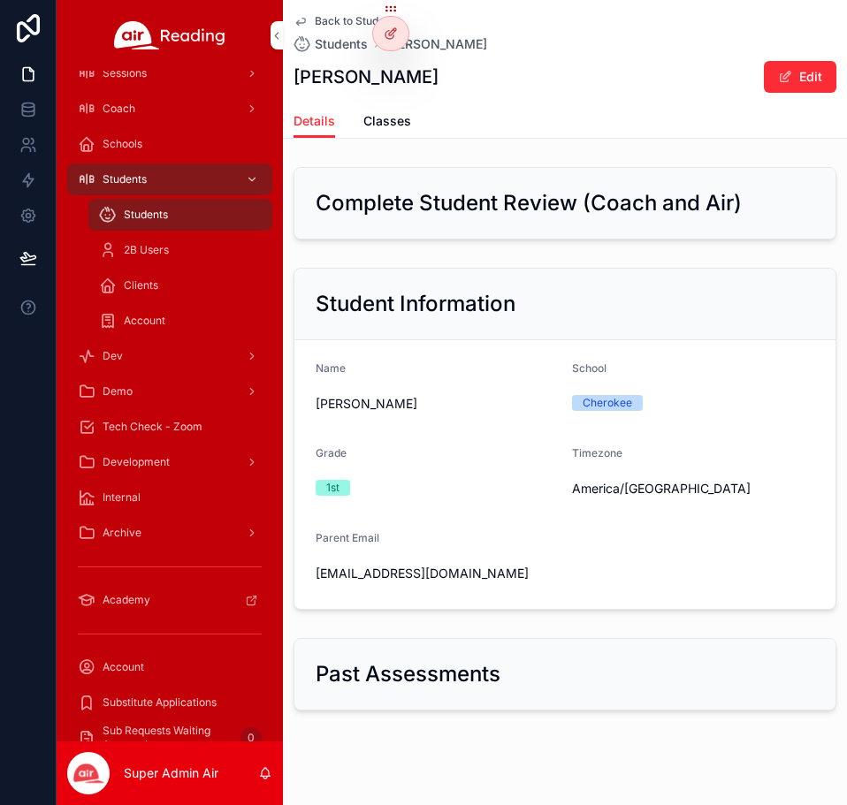
click at [401, 129] on span "Classes" at bounding box center [387, 121] width 48 height 18
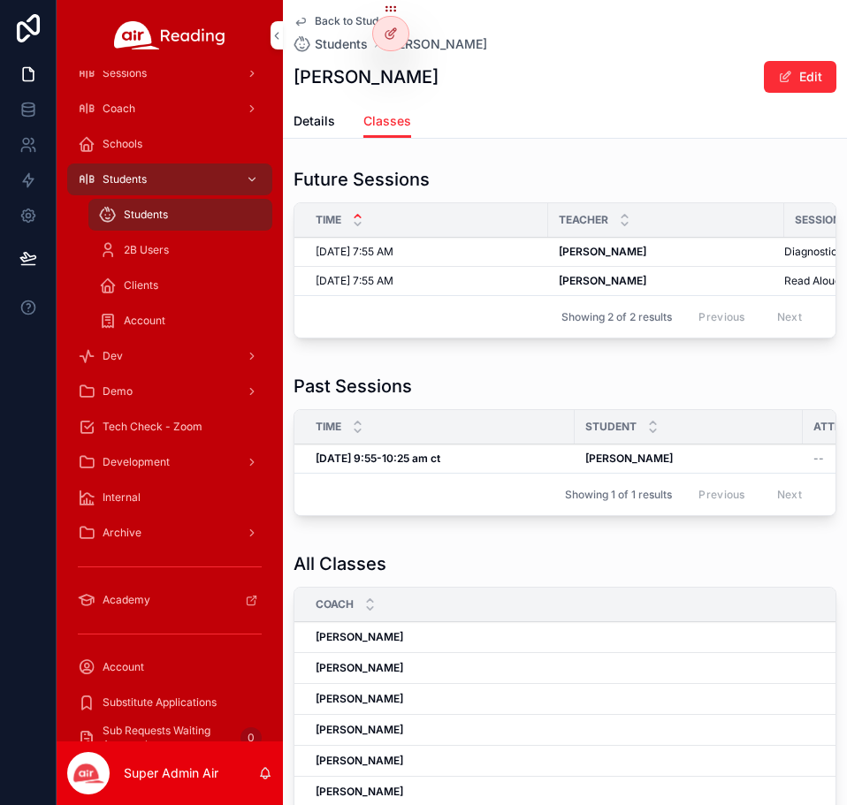
click at [411, 247] on div "[DATE] 7:55 AM [DATE] 7:55 AM" at bounding box center [427, 252] width 222 height 14
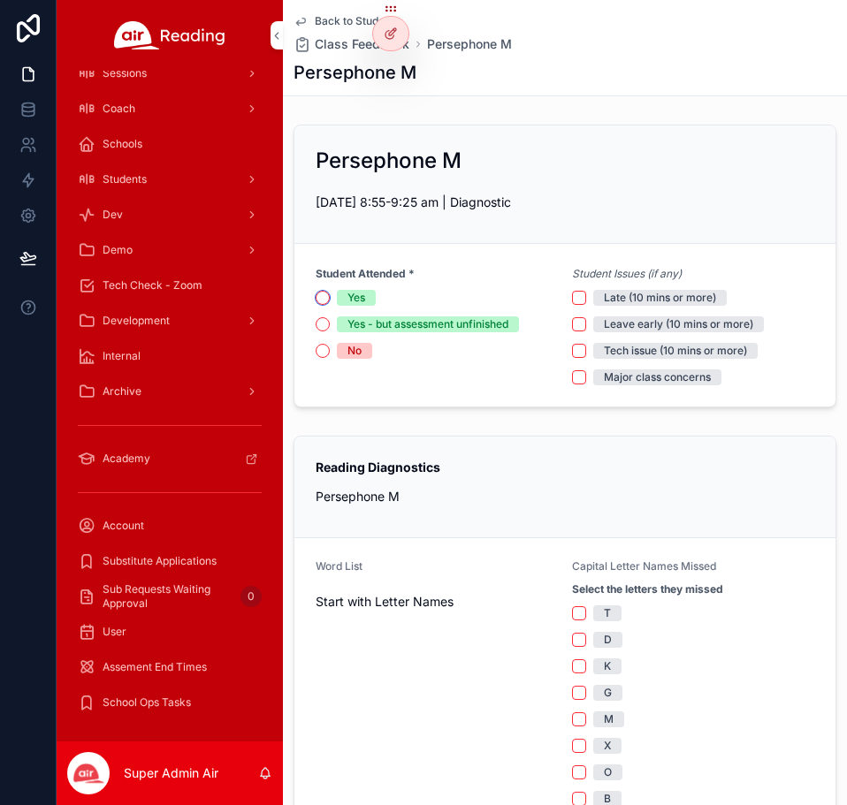
click at [322, 297] on button "Yes" at bounding box center [323, 298] width 14 height 14
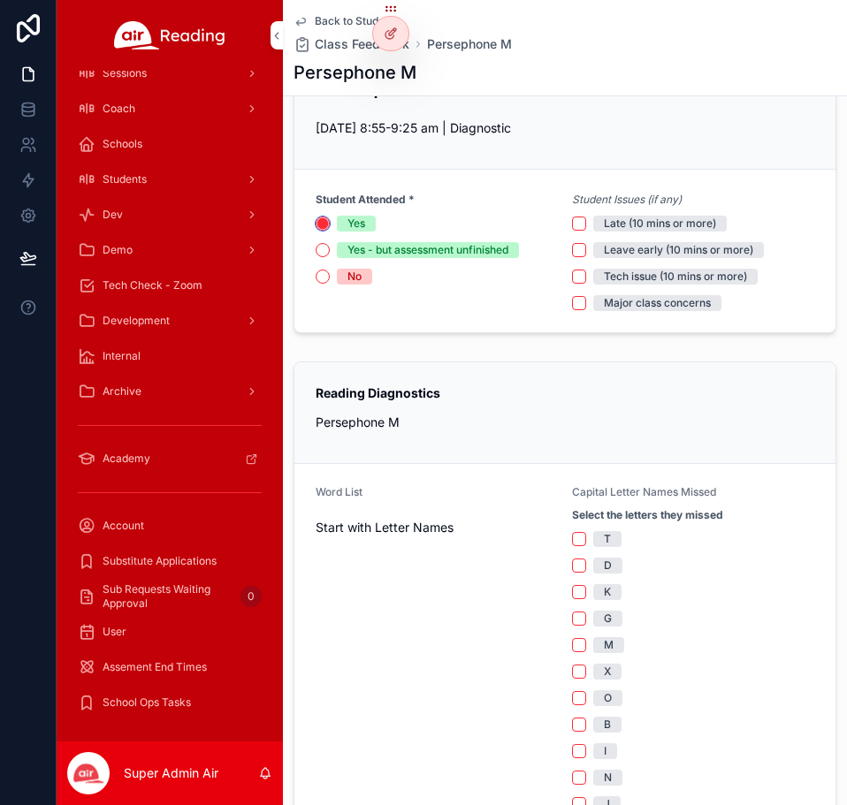
scroll to position [177, 0]
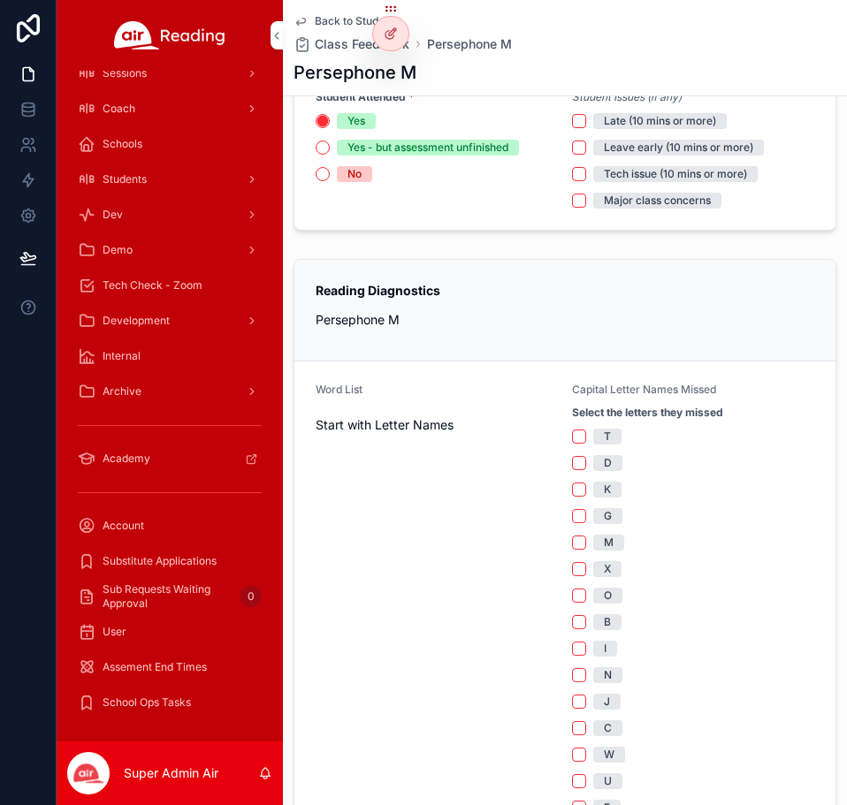
click at [572, 433] on button "T" at bounding box center [579, 437] width 14 height 14
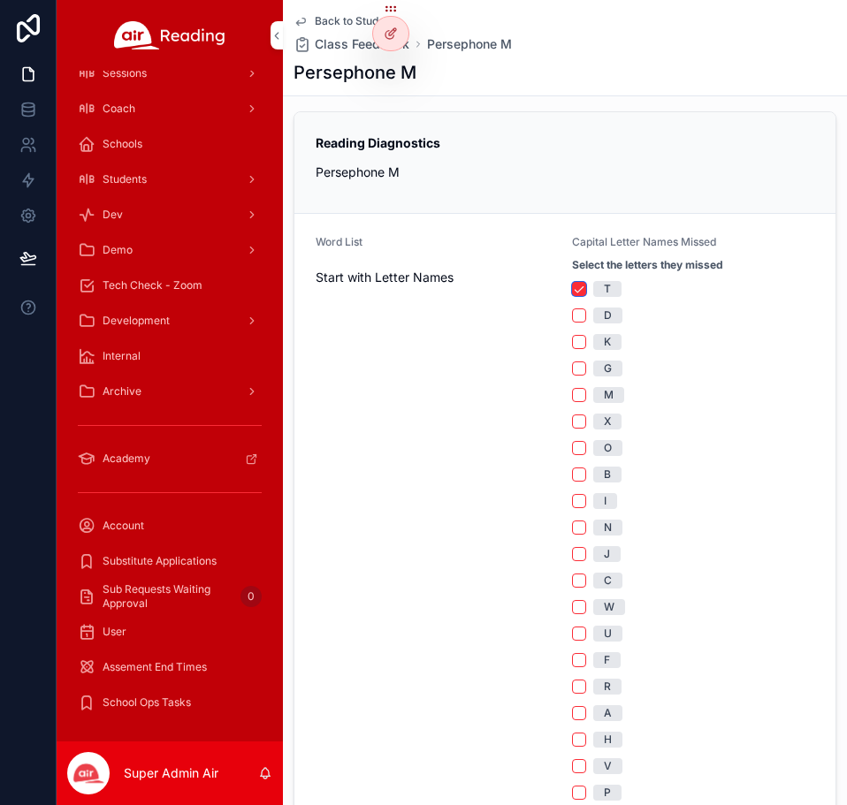
scroll to position [354, 0]
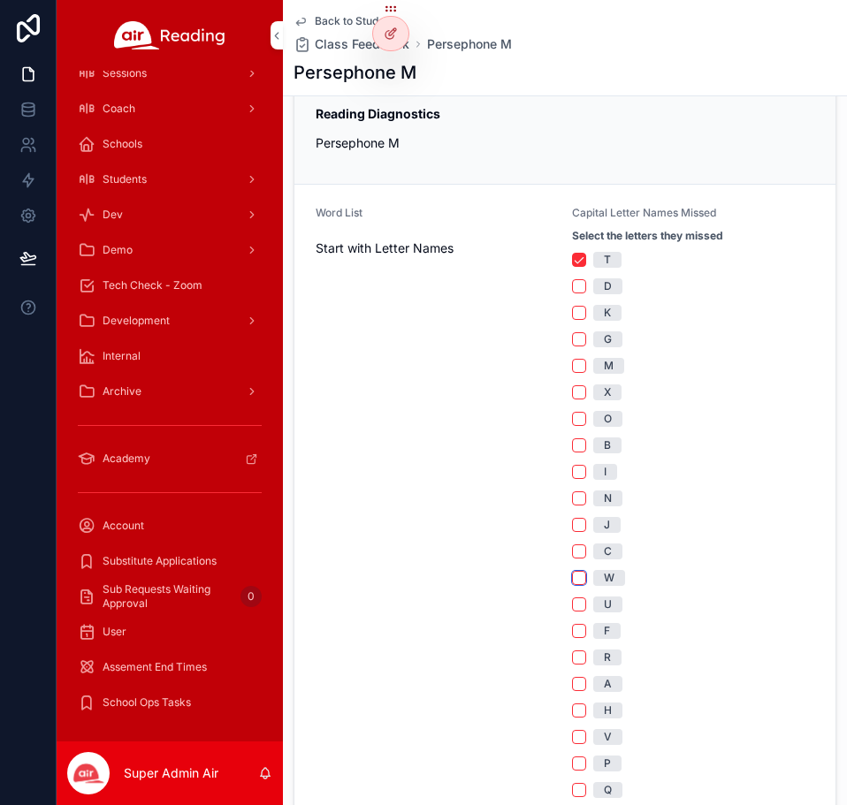
click at [572, 580] on button "W" at bounding box center [579, 578] width 14 height 14
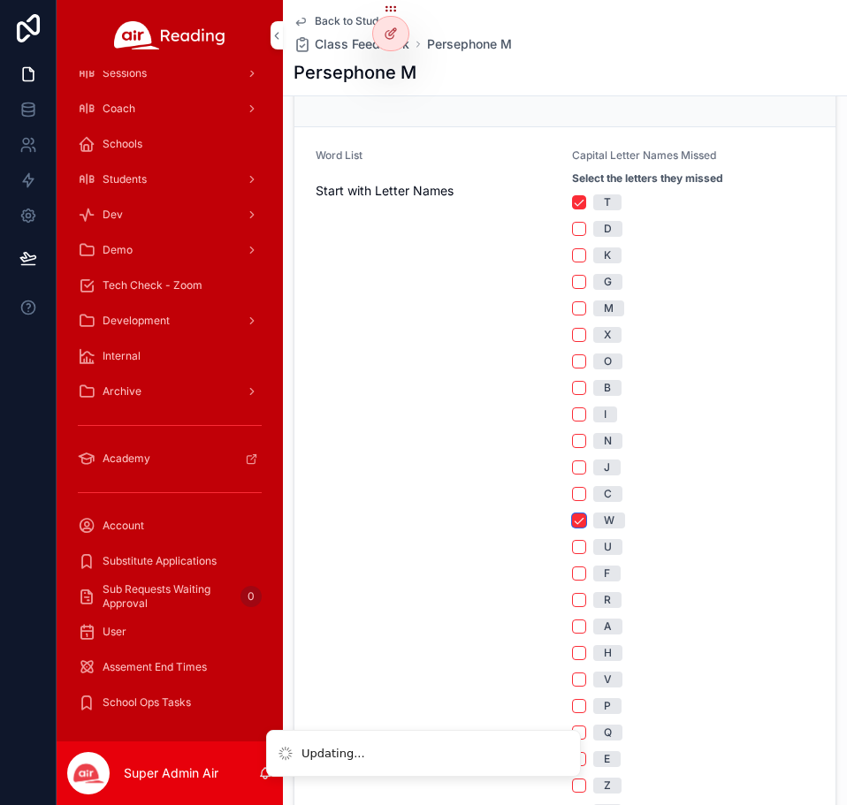
scroll to position [530, 0]
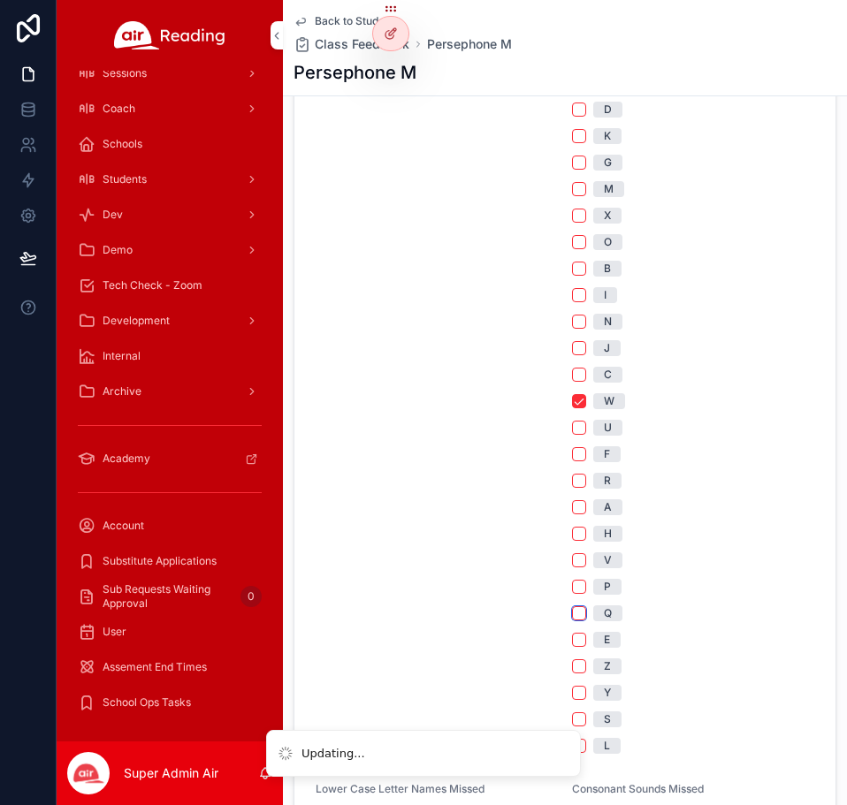
click at [577, 613] on button "Q" at bounding box center [579, 613] width 14 height 14
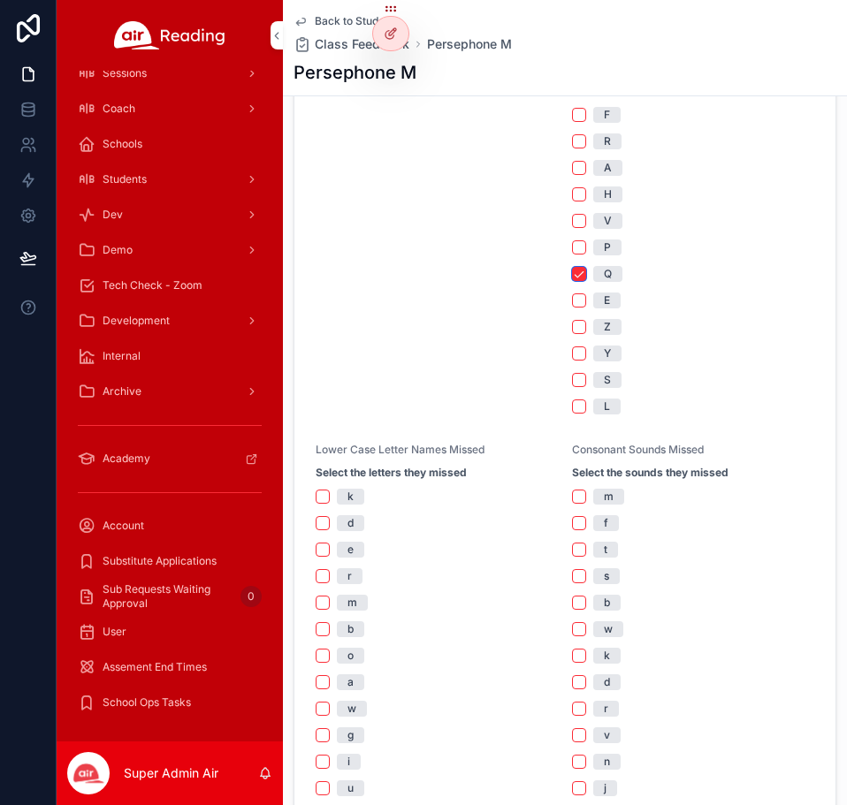
scroll to position [972, 0]
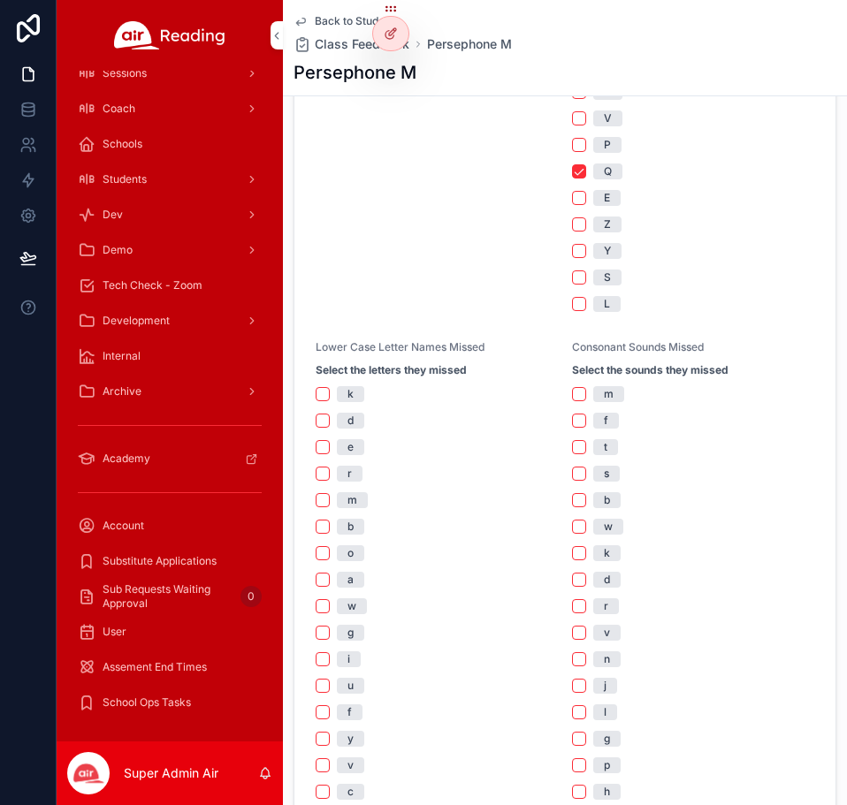
click at [320, 385] on div "Lower Case Letter Names Missed Select the letters they missed k d e r m b o a w…" at bounding box center [437, 702] width 242 height 725
click at [322, 393] on button "k" at bounding box center [323, 394] width 14 height 14
click at [319, 429] on div "k d e r m b o a w g i u f y v c q t h j z s l n p x" at bounding box center [437, 725] width 242 height 679
click at [321, 428] on div "d" at bounding box center [437, 421] width 242 height 16
click at [320, 418] on button "d" at bounding box center [323, 421] width 14 height 14
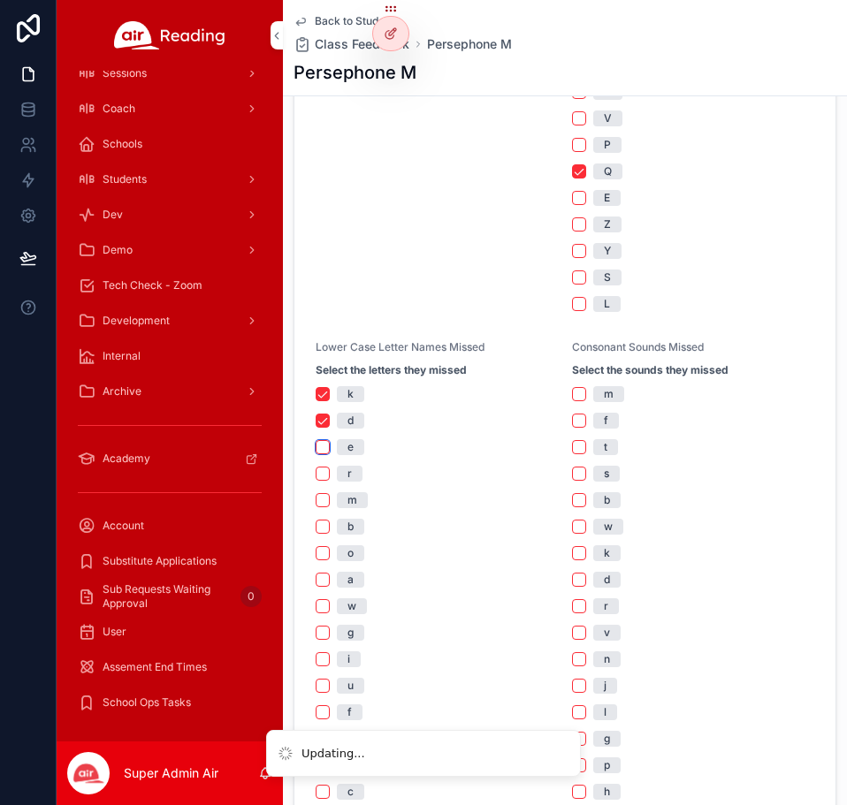
click at [319, 448] on button "e" at bounding box center [323, 447] width 14 height 14
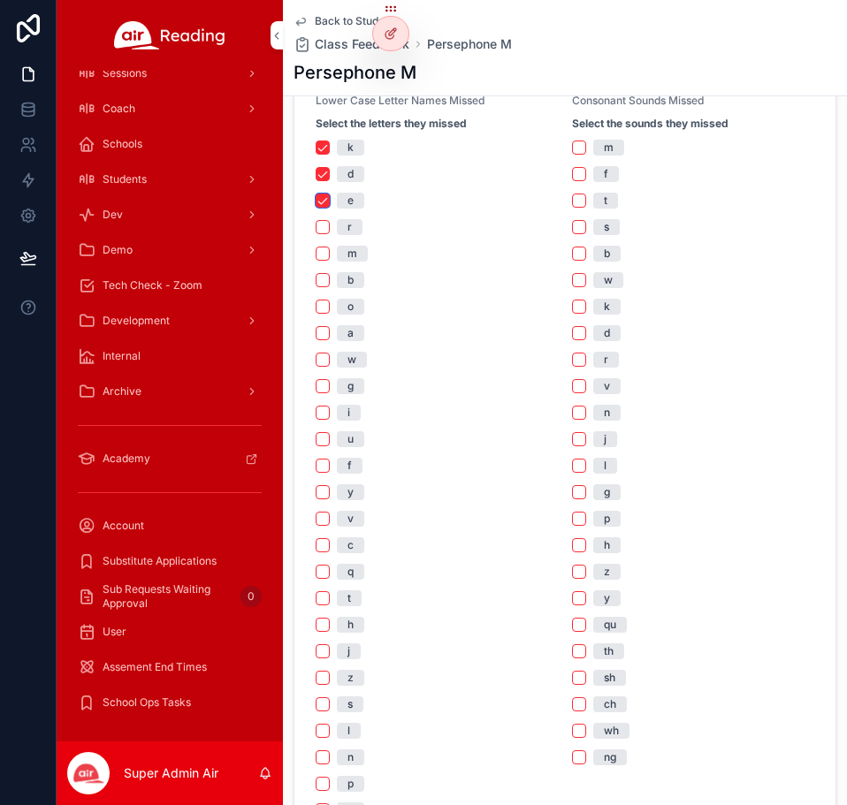
scroll to position [1237, 0]
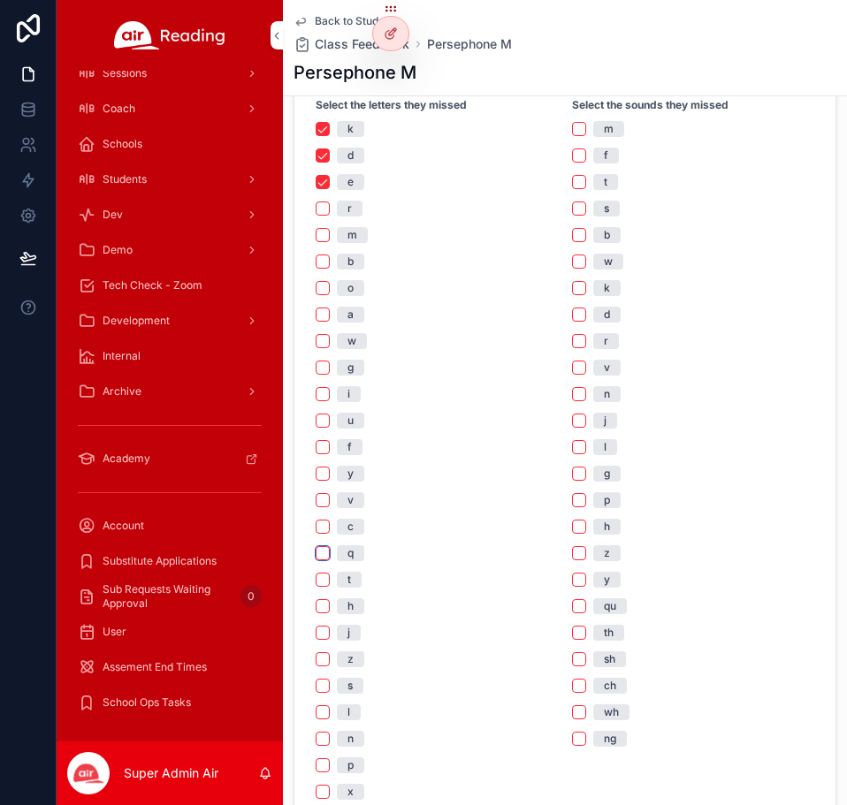
drag, startPoint x: 324, startPoint y: 546, endPoint x: 324, endPoint y: 557, distance: 10.6
click at [324, 548] on button "q" at bounding box center [323, 553] width 14 height 14
click at [316, 582] on button "t" at bounding box center [323, 580] width 14 height 14
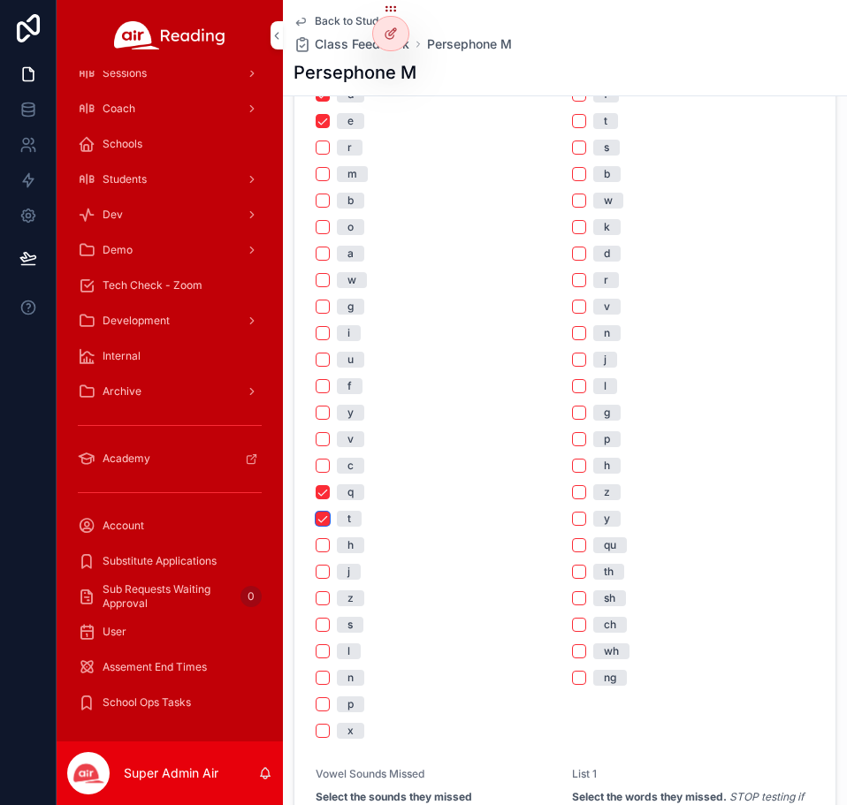
scroll to position [1503, 0]
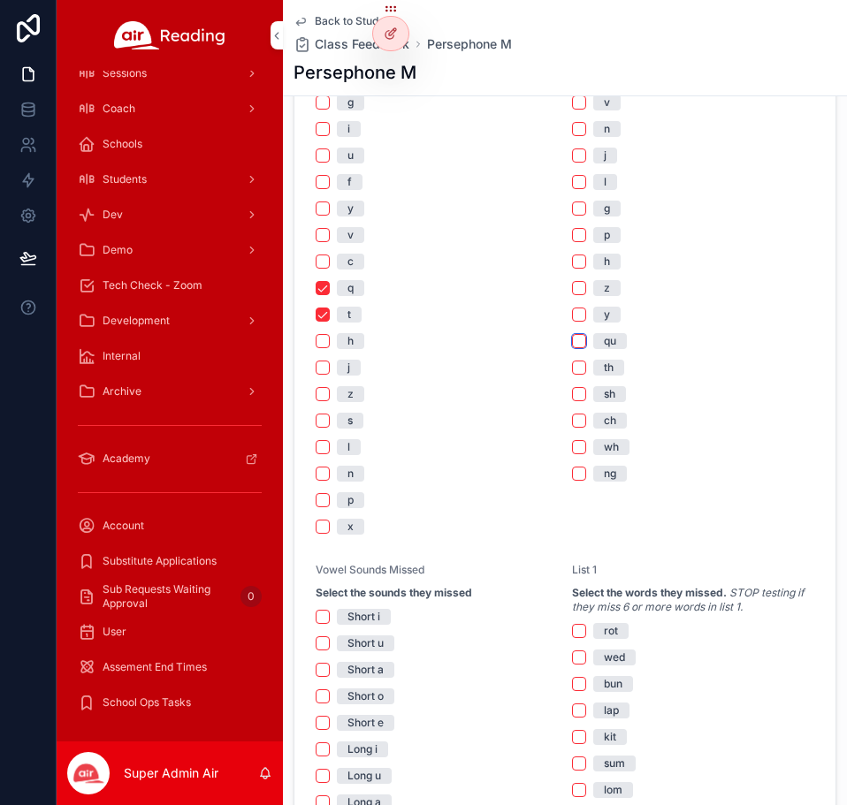
click at [577, 344] on button "qu" at bounding box center [579, 341] width 14 height 14
click at [572, 362] on button "th" at bounding box center [579, 368] width 14 height 14
click at [572, 444] on button "wh" at bounding box center [579, 447] width 14 height 14
click at [561, 473] on form "Word List Start with Letter Names Capital Letter Names Missed Select the letter…" at bounding box center [564, 60] width 541 height 2049
click at [572, 473] on button "ng" at bounding box center [579, 474] width 14 height 14
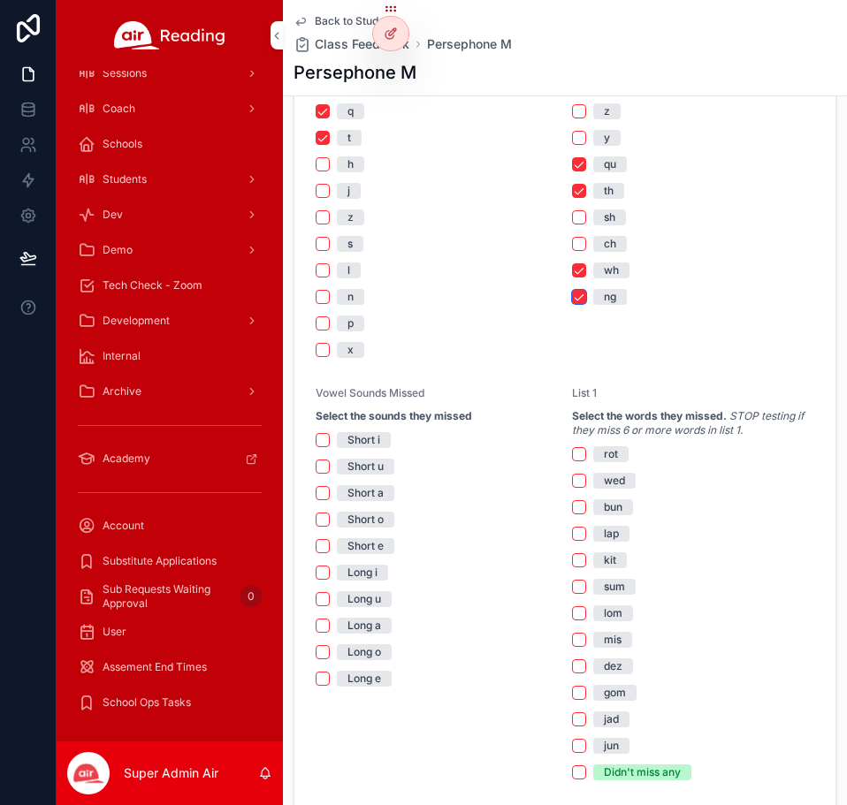
scroll to position [1768, 0]
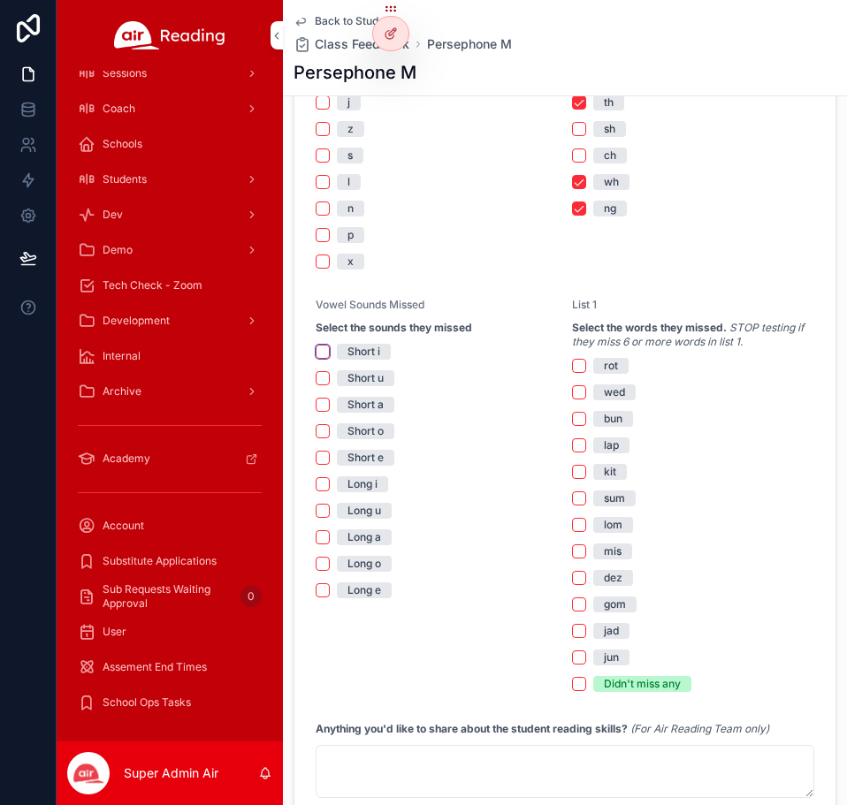
click at [319, 346] on button "Short i" at bounding box center [323, 352] width 14 height 14
click at [324, 357] on button "Short i" at bounding box center [323, 352] width 14 height 14
click at [327, 380] on button "Short u" at bounding box center [323, 378] width 14 height 14
click at [328, 399] on button "Short a" at bounding box center [323, 405] width 14 height 14
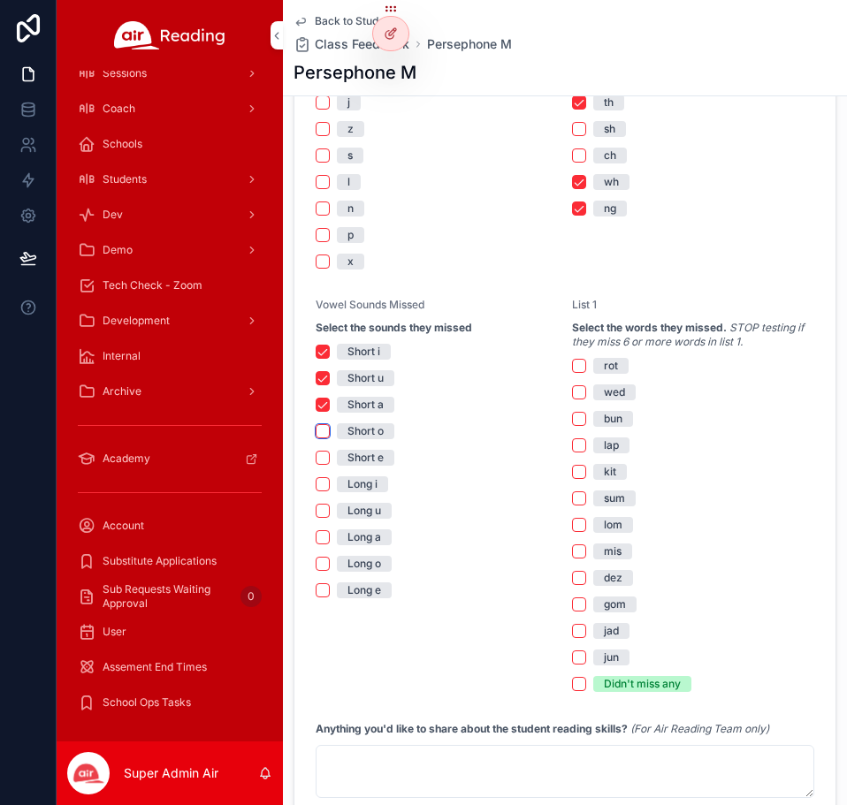
click at [322, 425] on button "Short o" at bounding box center [323, 431] width 14 height 14
click at [319, 457] on button "Short e" at bounding box center [323, 458] width 14 height 14
click at [577, 388] on button "wed" at bounding box center [579, 392] width 14 height 14
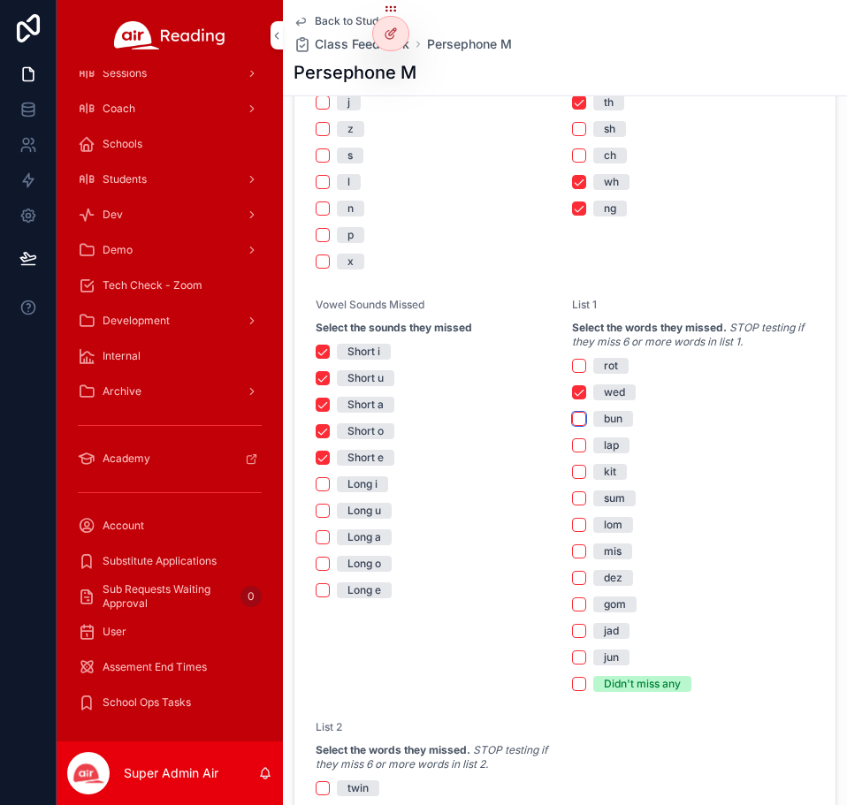
click at [572, 418] on button "bun" at bounding box center [579, 419] width 14 height 14
click at [576, 446] on button "lap" at bounding box center [579, 445] width 14 height 14
click at [575, 549] on button "mis" at bounding box center [579, 551] width 14 height 14
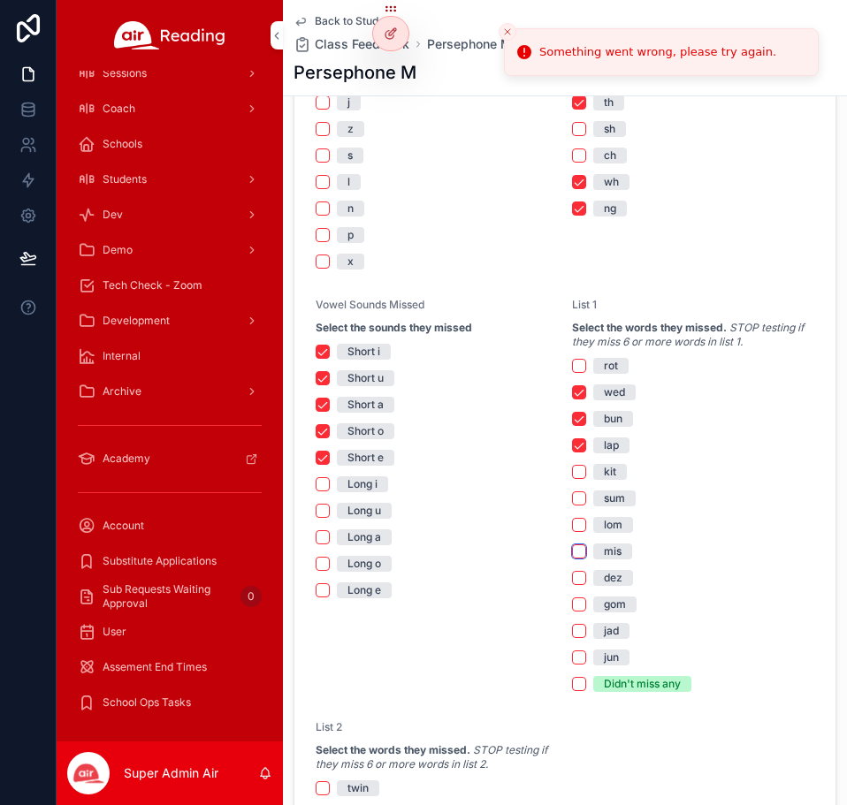
click at [576, 552] on button "mis" at bounding box center [579, 551] width 14 height 14
click at [572, 549] on button "mis" at bounding box center [579, 551] width 14 height 14
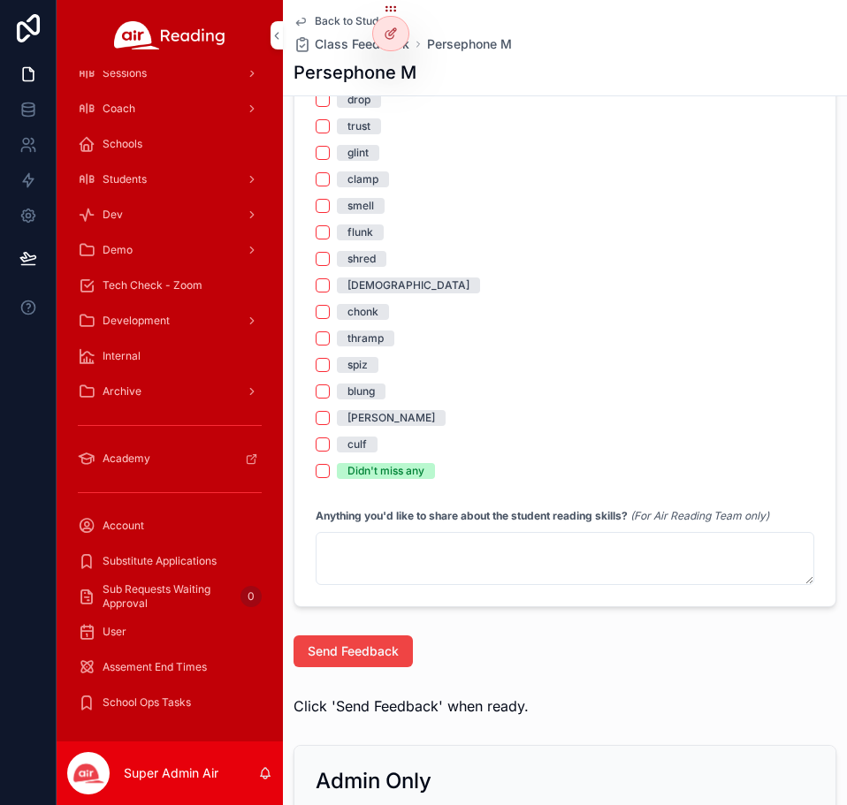
scroll to position [2563, 0]
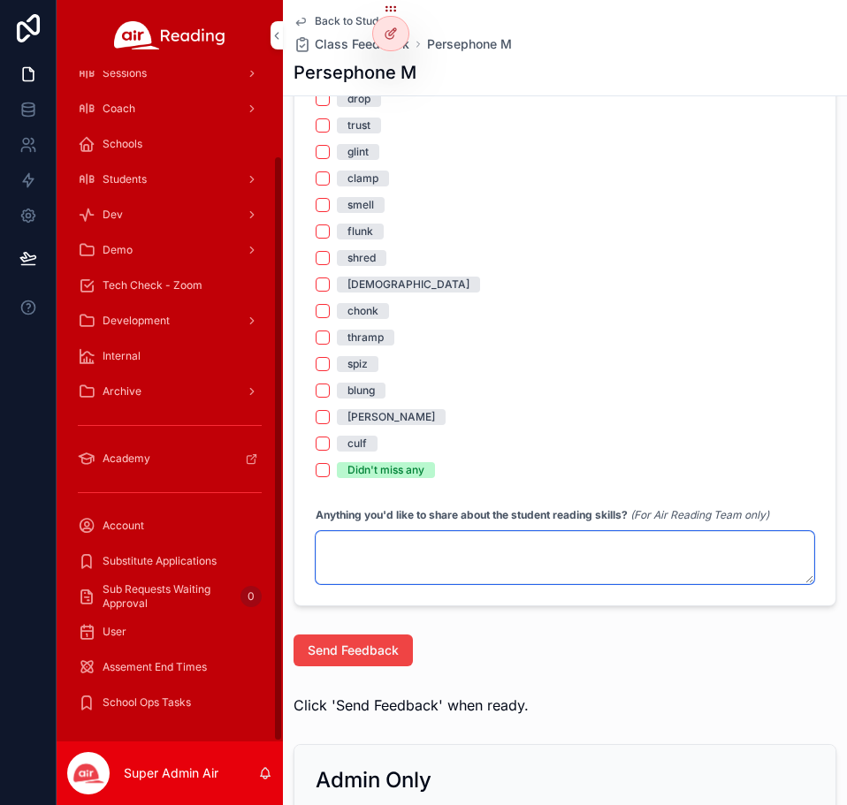
click at [377, 557] on textarea "scrollable content" at bounding box center [565, 557] width 499 height 53
paste textarea "**********"
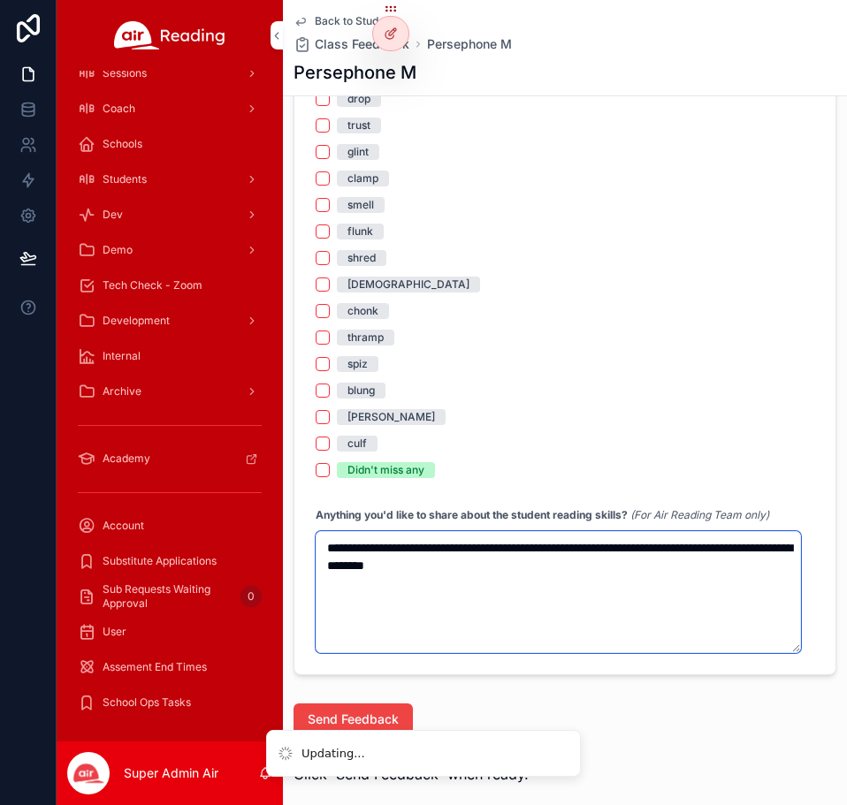
type textarea "**********"
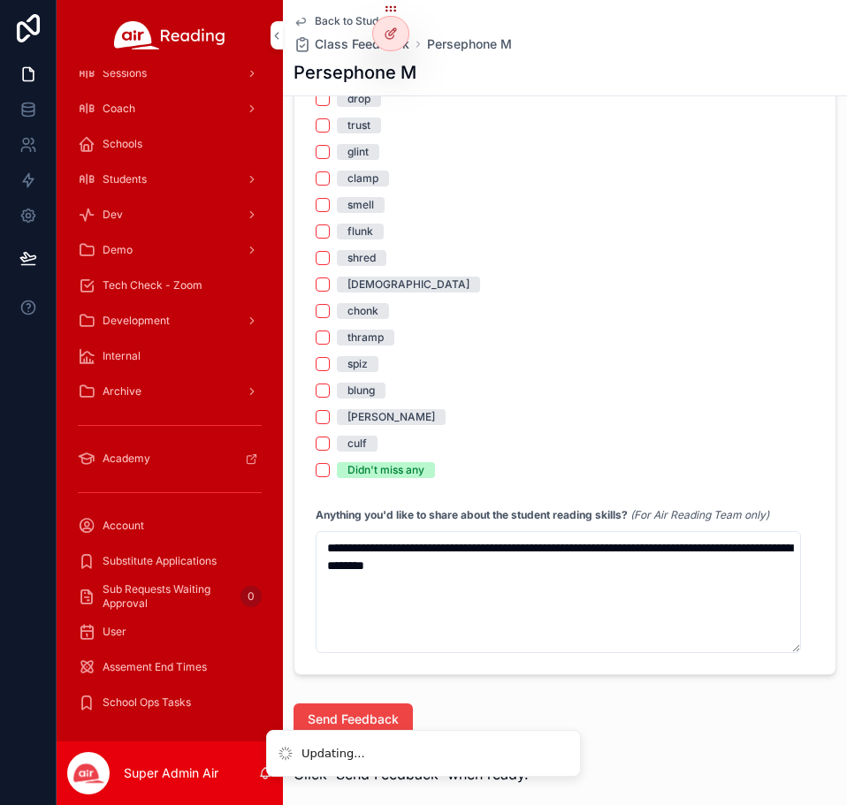
click at [364, 716] on span "Send Feedback" at bounding box center [353, 720] width 91 height 18
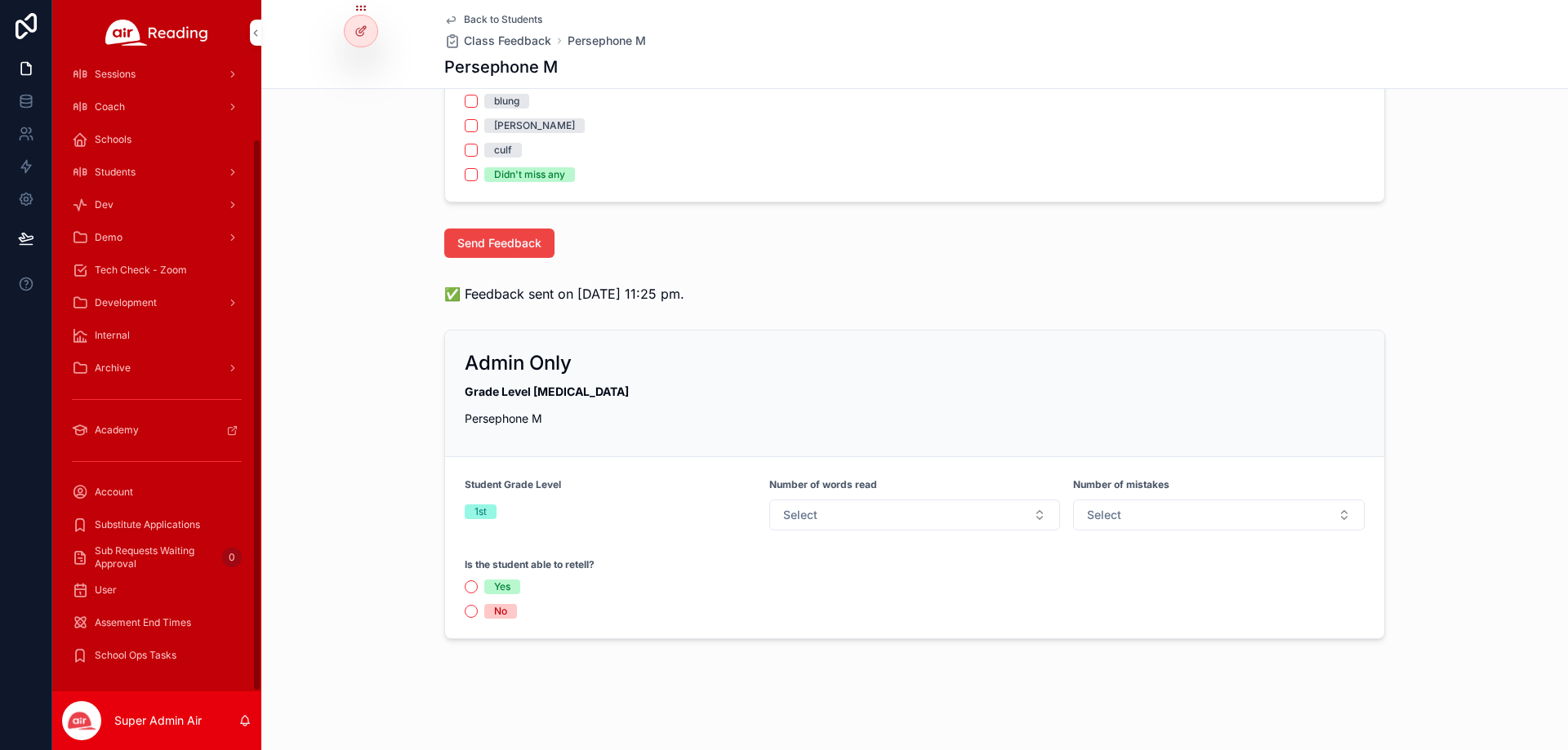
scroll to position [1508, 0]
